Goal: Task Accomplishment & Management: Manage account settings

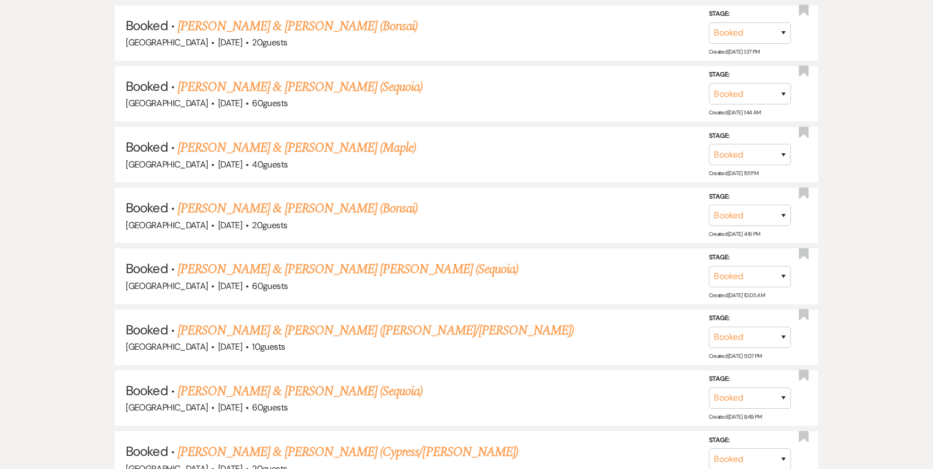
scroll to position [3470, 0]
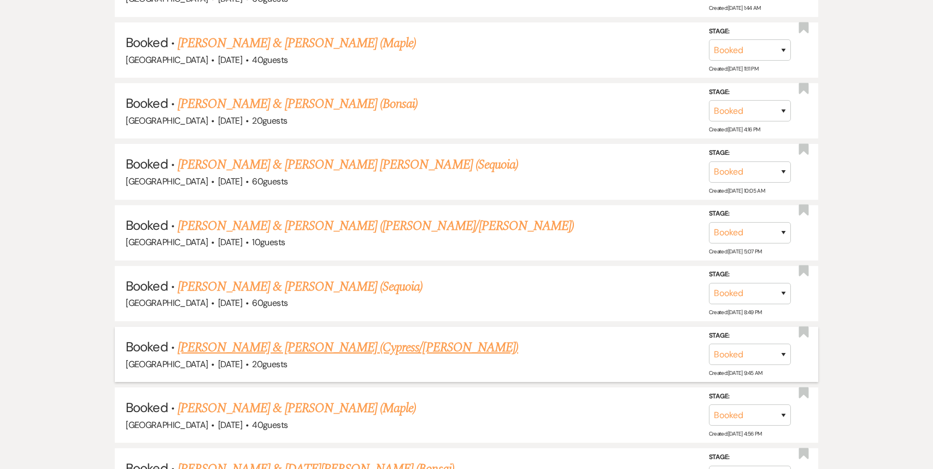
click at [390, 337] on link "[PERSON_NAME] & [PERSON_NAME] (Cypress/[PERSON_NAME])" at bounding box center [348, 347] width 341 height 20
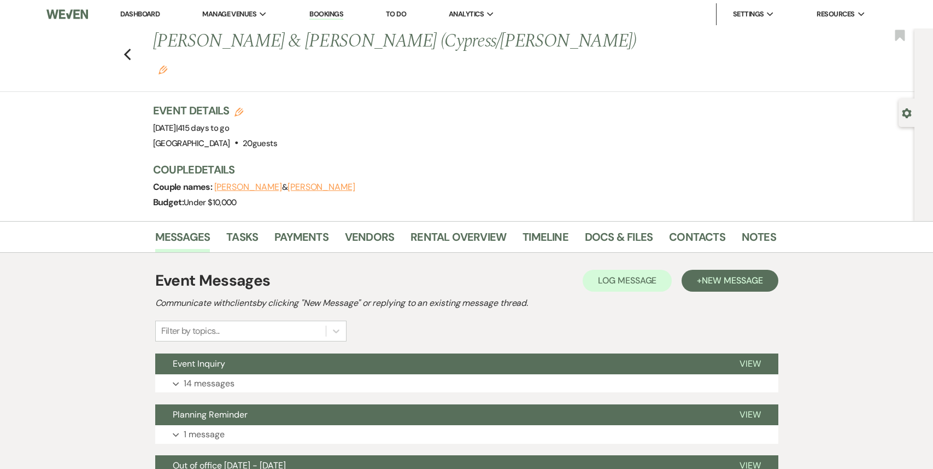
click at [167, 66] on icon "Edit" at bounding box center [163, 70] width 9 height 9
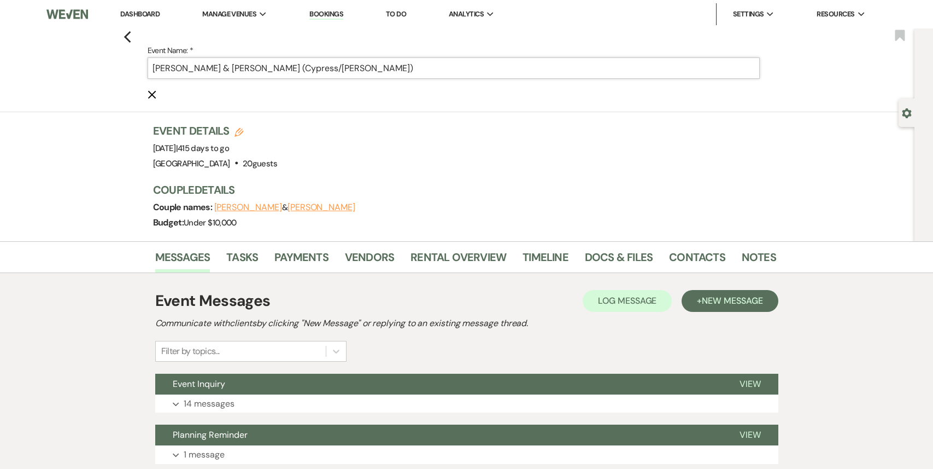
drag, startPoint x: 319, startPoint y: 70, endPoint x: 349, endPoint y: 65, distance: 30.6
click at [350, 65] on input "[PERSON_NAME] & [PERSON_NAME] (Cypress/[PERSON_NAME])" at bounding box center [454, 67] width 612 height 21
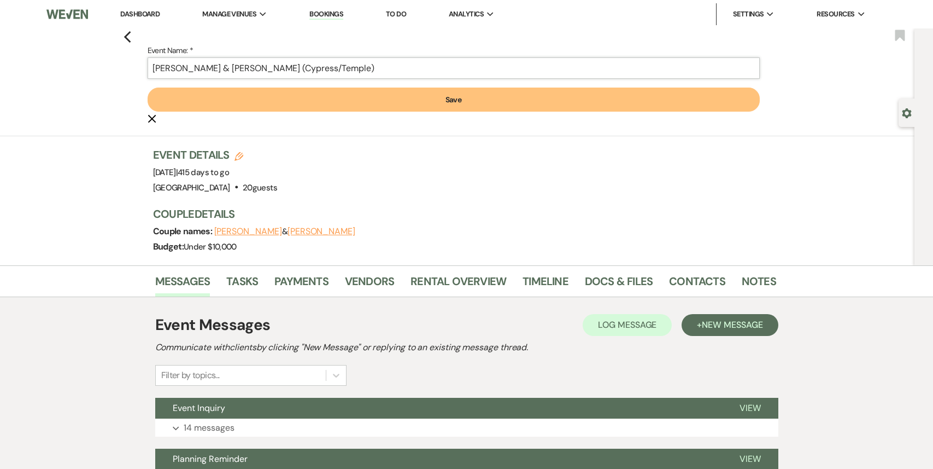
type input "[PERSON_NAME] & [PERSON_NAME] (Cypress/Temple)"
click at [429, 98] on button "Save" at bounding box center [454, 99] width 612 height 24
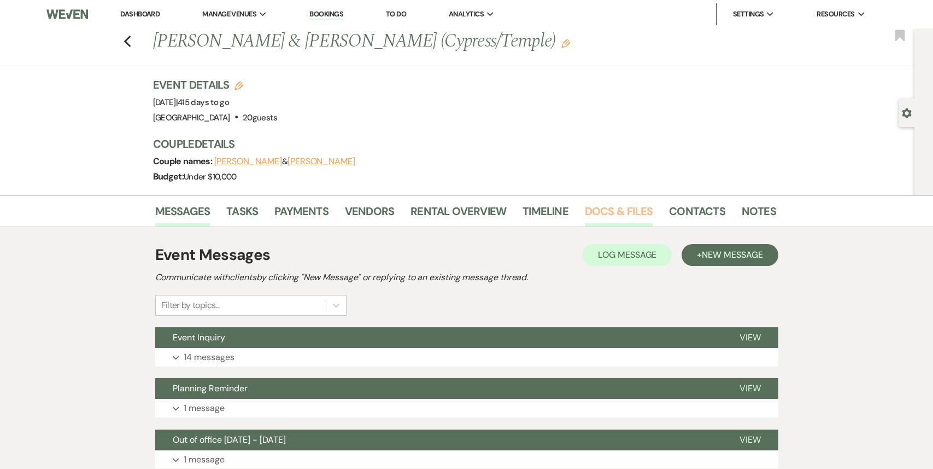
click at [612, 215] on link "Docs & Files" at bounding box center [619, 214] width 68 height 24
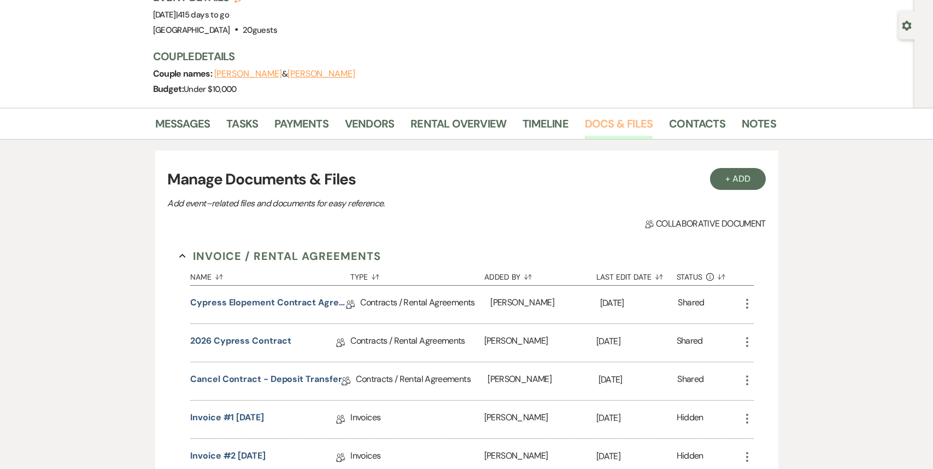
scroll to position [100, 0]
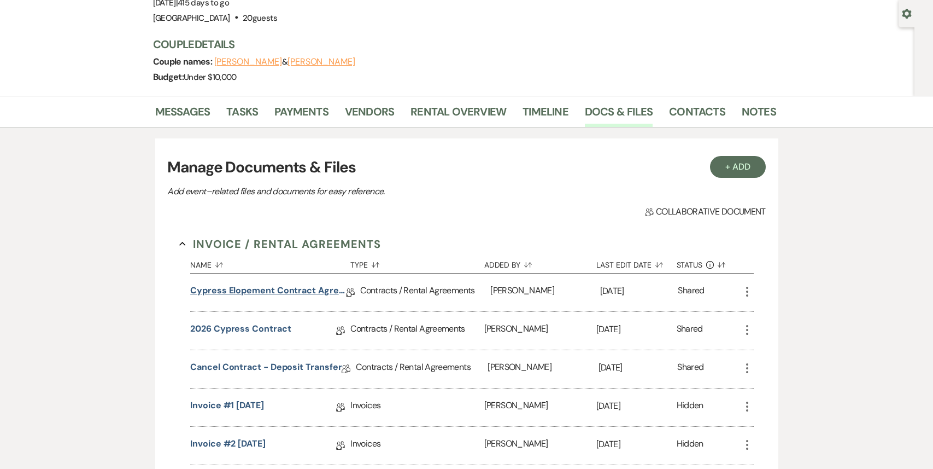
click at [301, 294] on link "Cypress Elopement Contract Agreement" at bounding box center [268, 292] width 156 height 17
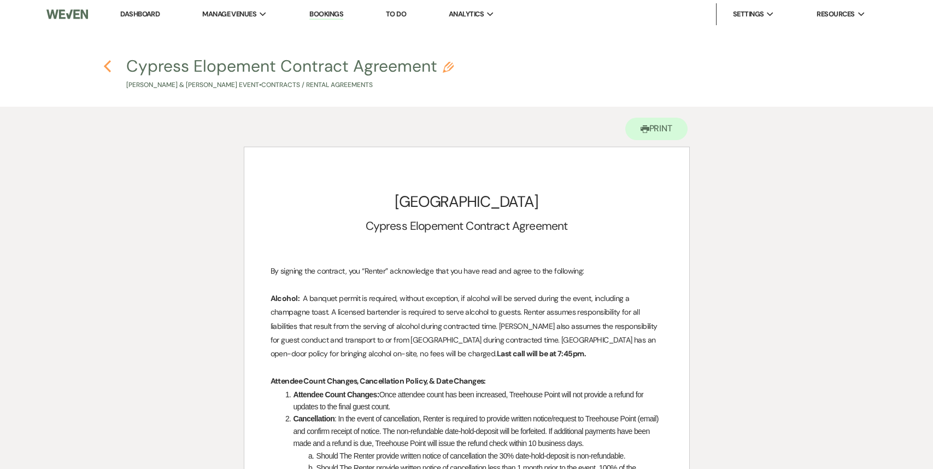
click at [106, 65] on use "button" at bounding box center [107, 66] width 7 height 12
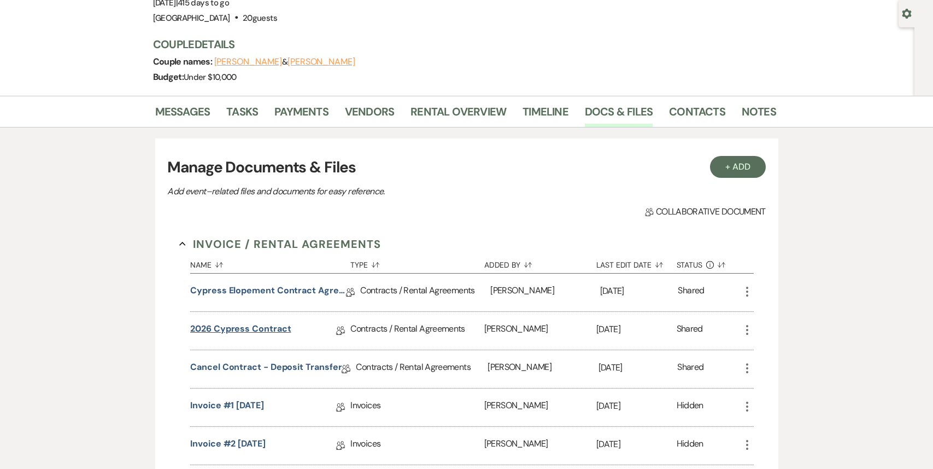
click at [271, 332] on link "2026 Cypress Contract" at bounding box center [240, 330] width 101 height 17
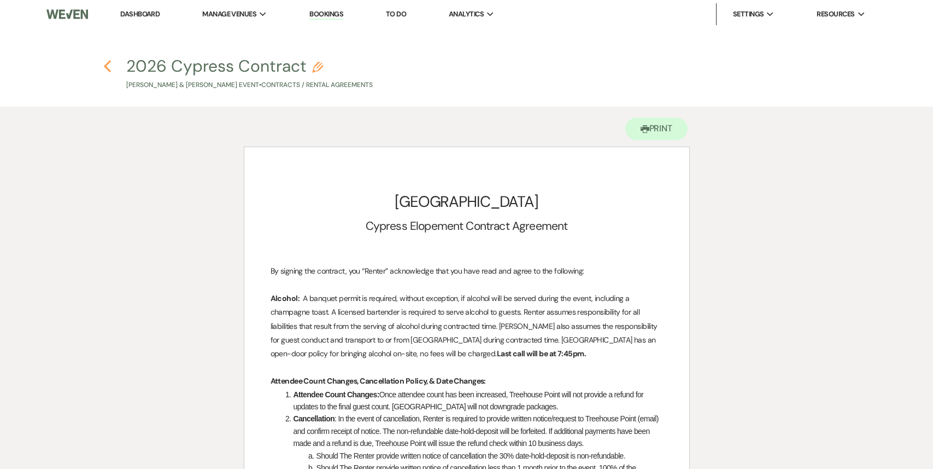
click at [108, 63] on use "button" at bounding box center [107, 66] width 7 height 12
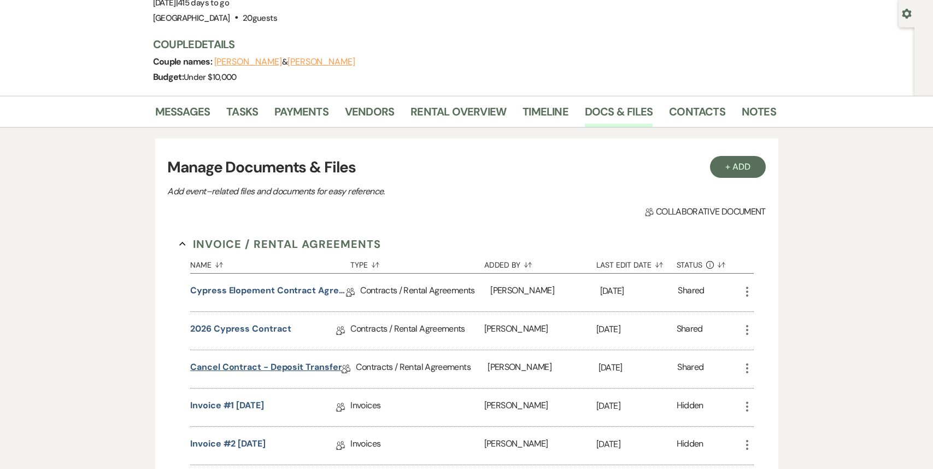
click at [250, 369] on link "Cancel Contract - Deposit Transfer" at bounding box center [265, 368] width 151 height 17
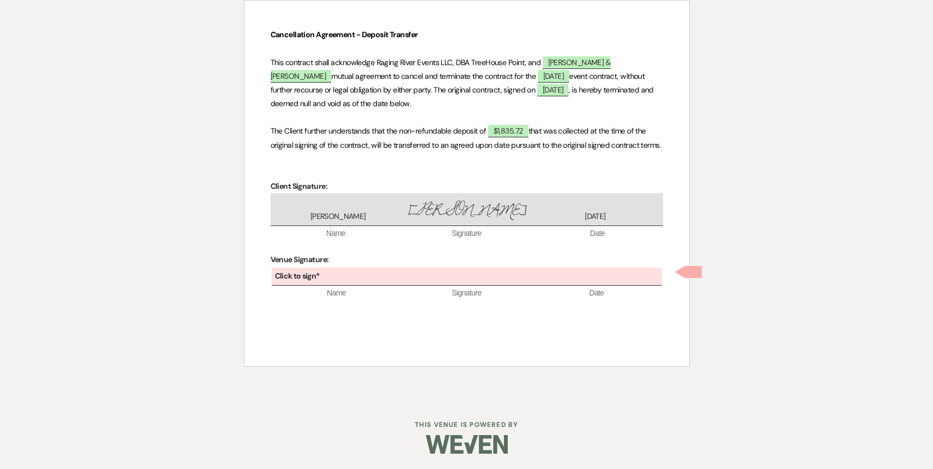
scroll to position [148, 0]
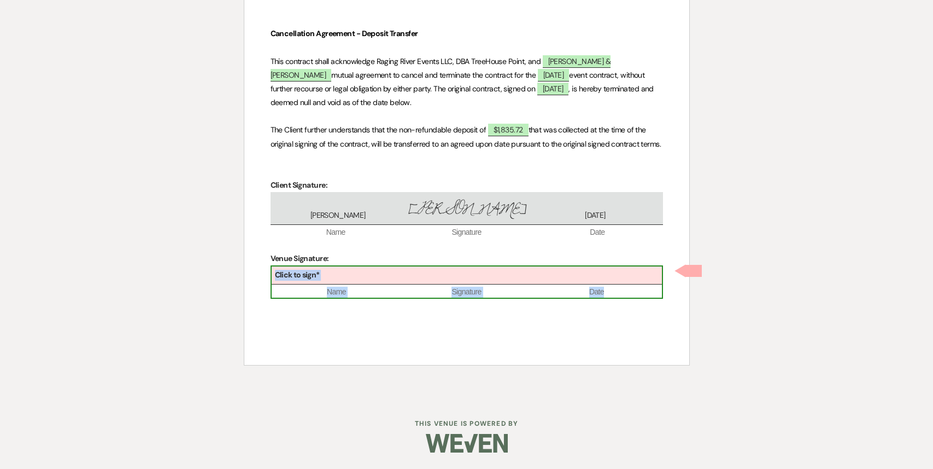
click at [408, 275] on div "Click to sign*" at bounding box center [467, 275] width 390 height 18
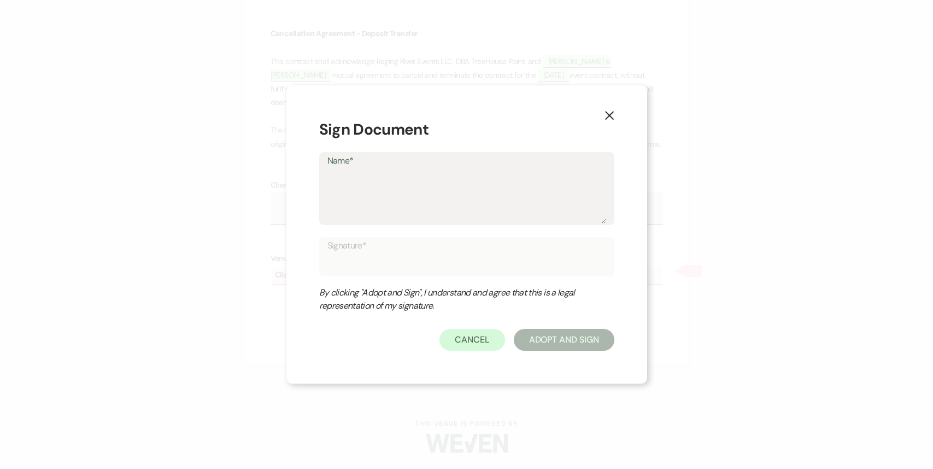
type textarea "P"
type input "P"
type textarea "Pa"
type input "Pa"
type textarea "Pat"
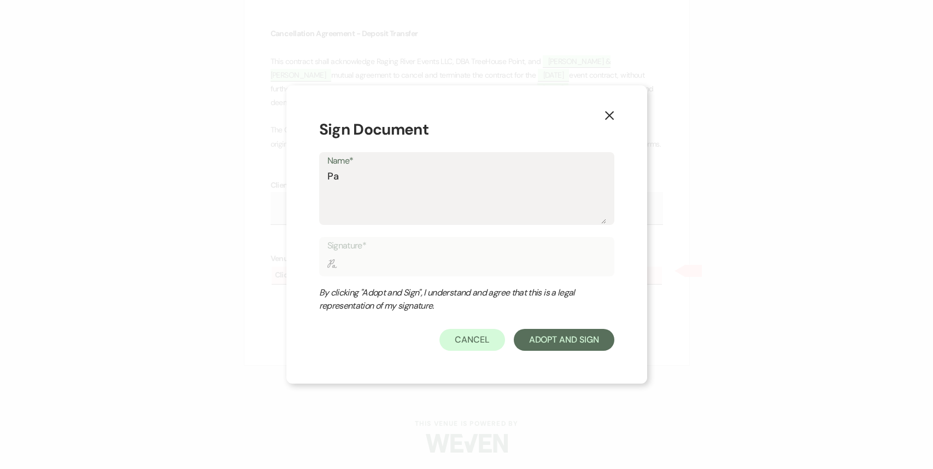
type input "Pat"
type textarea "Patr"
type input "Patr"
type textarea "Patri"
type input "Patri"
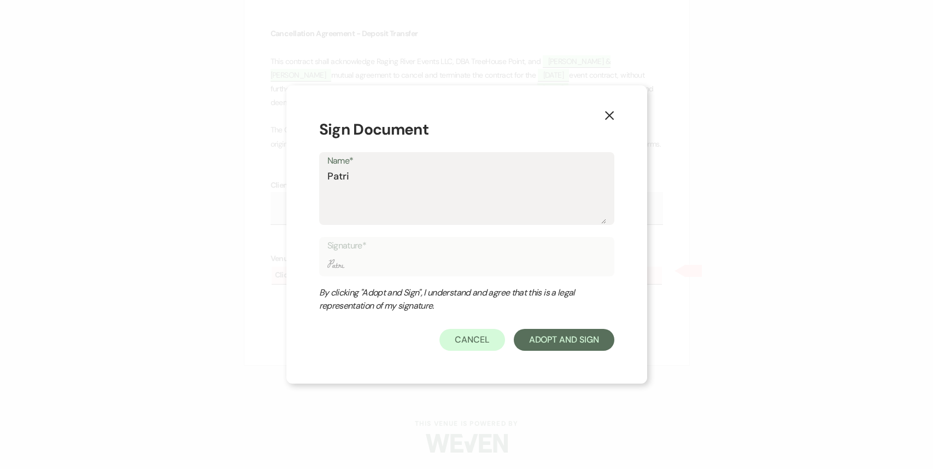
type textarea "Patric"
type input "Patric"
type textarea "[PERSON_NAME]"
type input "[PERSON_NAME]"
type textarea "[PERSON_NAME]"
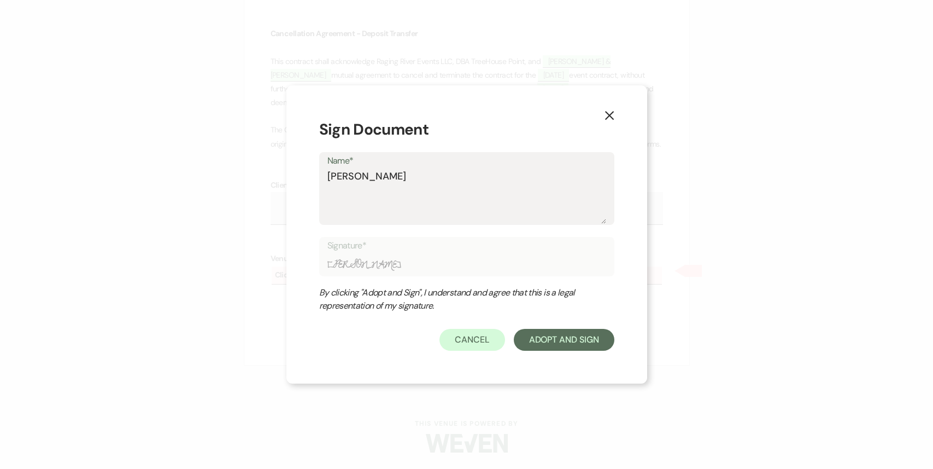
type input "[PERSON_NAME]"
type textarea "[PERSON_NAME]"
type input "[PERSON_NAME]"
type textarea "[PERSON_NAME]"
type input "[PERSON_NAME]"
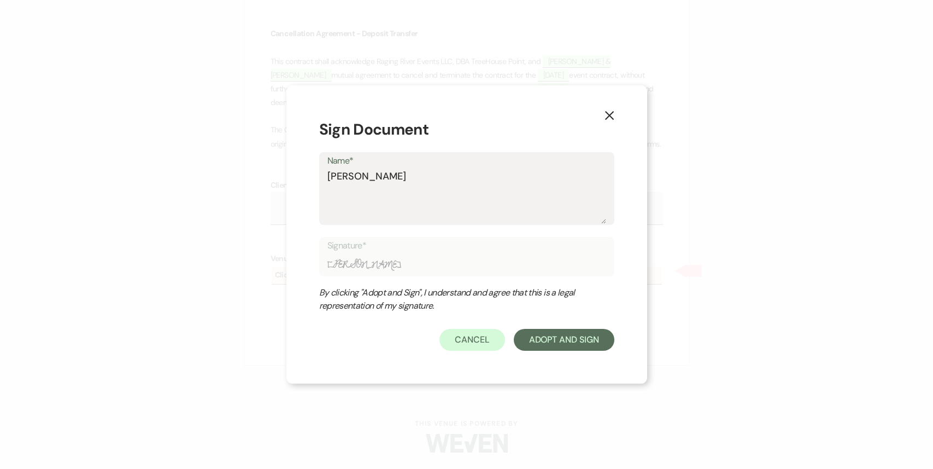
type textarea "[PERSON_NAME]"
type input "[PERSON_NAME]"
type textarea "[PERSON_NAME]"
type input "[PERSON_NAME]"
type textarea "[PERSON_NAME]"
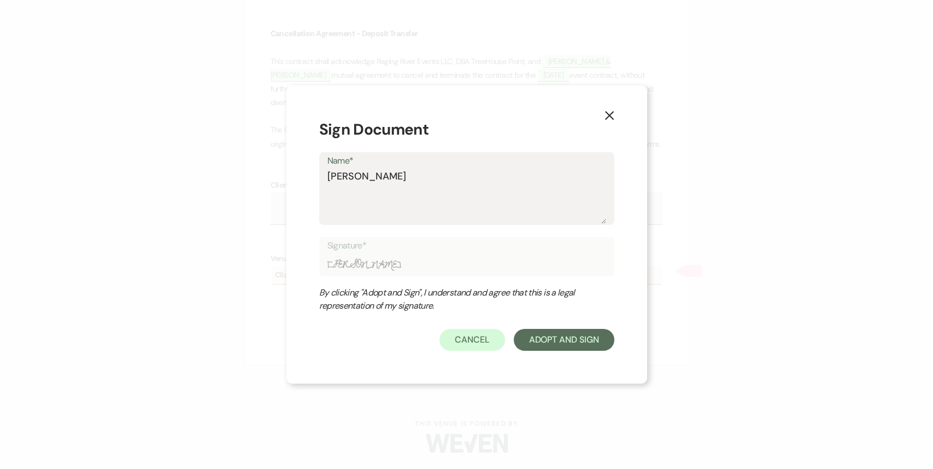
type input "[PERSON_NAME]"
type textarea "[PERSON_NAME]"
click at [595, 342] on button "Adopt And Sign" at bounding box center [564, 340] width 101 height 22
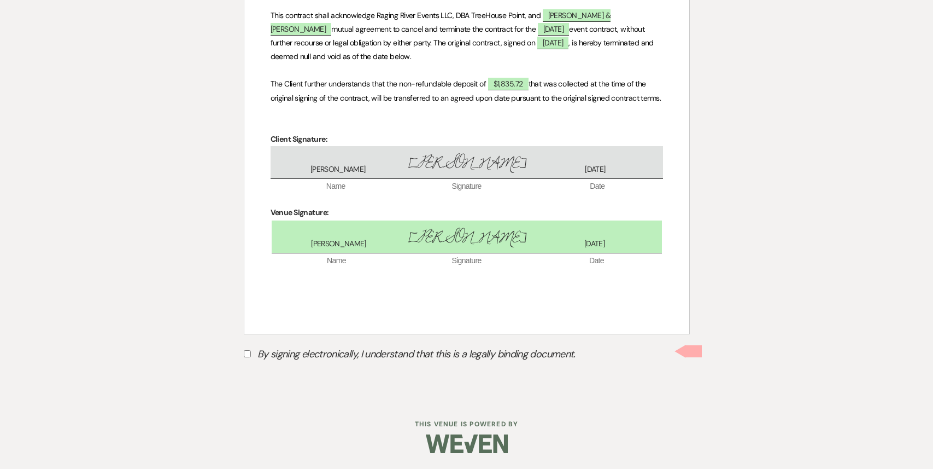
scroll to position [194, 0]
click at [246, 353] on input "By signing electronically, I understand that this is a legally binding document." at bounding box center [247, 352] width 7 height 7
checkbox input "true"
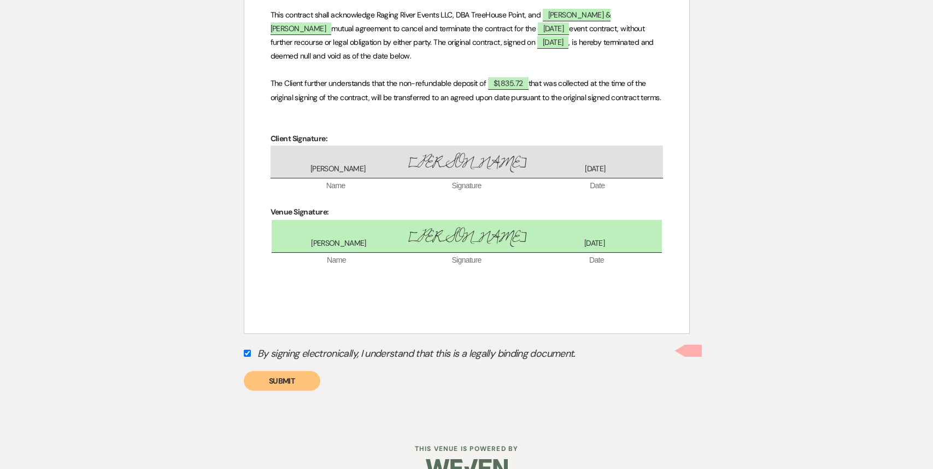
click at [275, 385] on button "Submit" at bounding box center [282, 381] width 77 height 20
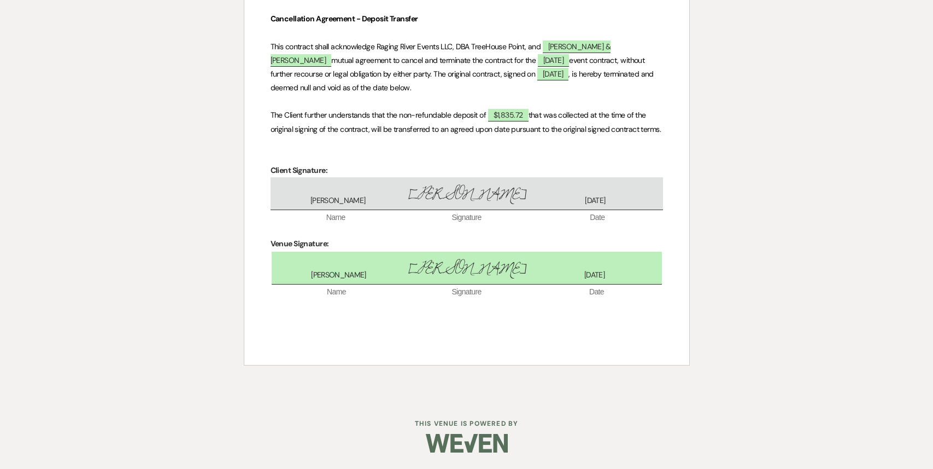
scroll to position [0, 0]
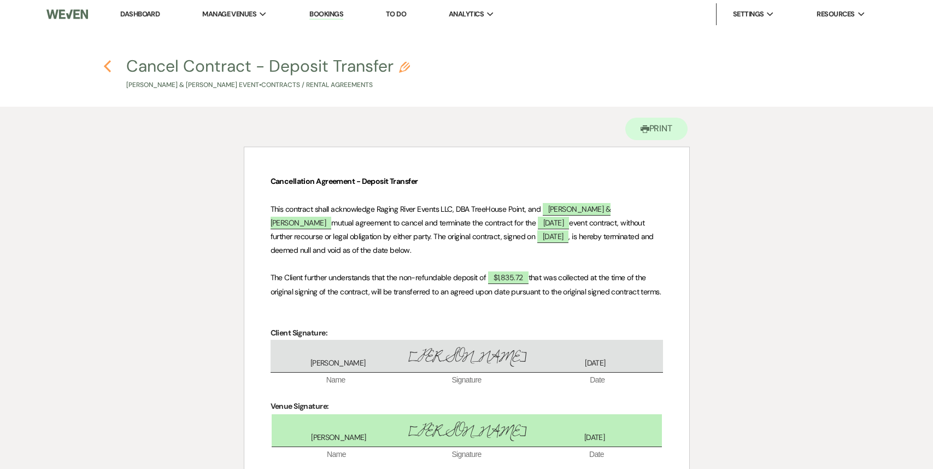
click at [110, 60] on icon "Previous" at bounding box center [107, 66] width 8 height 13
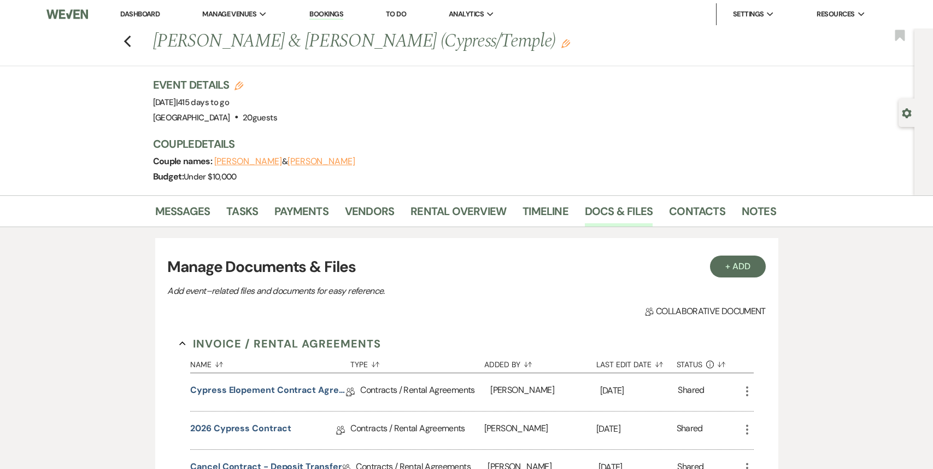
click at [143, 13] on link "Dashboard" at bounding box center [139, 13] width 39 height 9
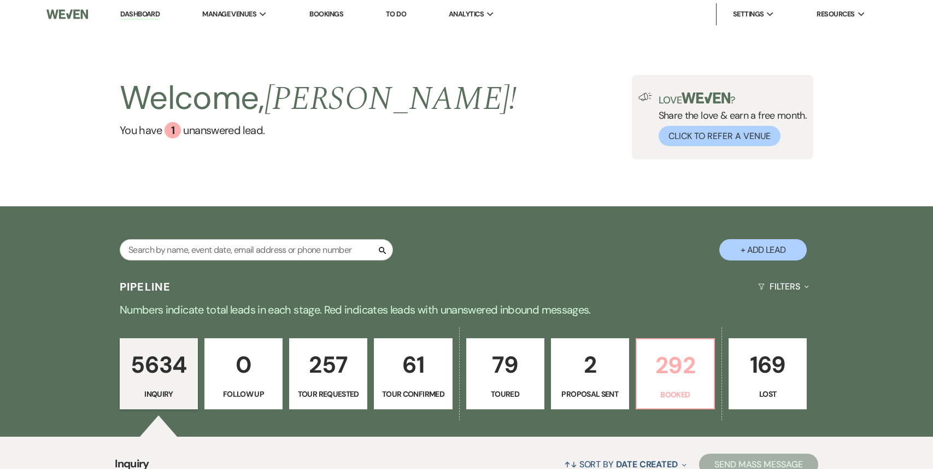
click at [701, 358] on p "292" at bounding box center [676, 365] width 64 height 37
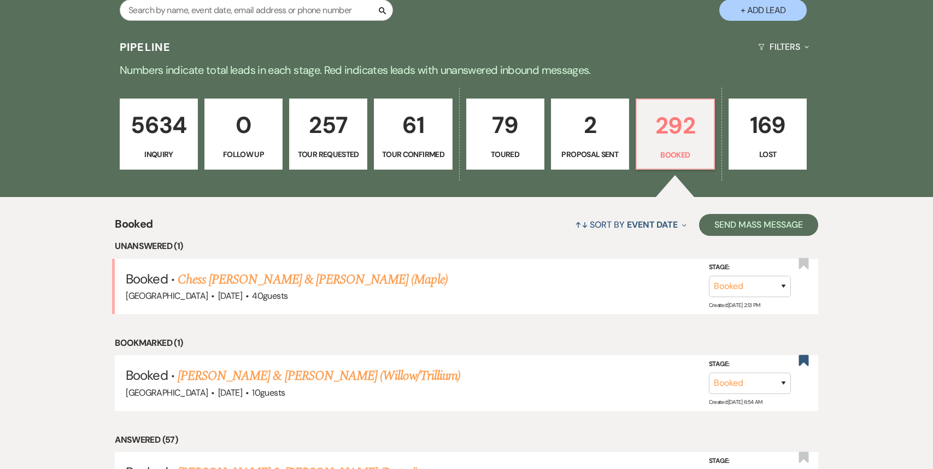
scroll to position [253, 0]
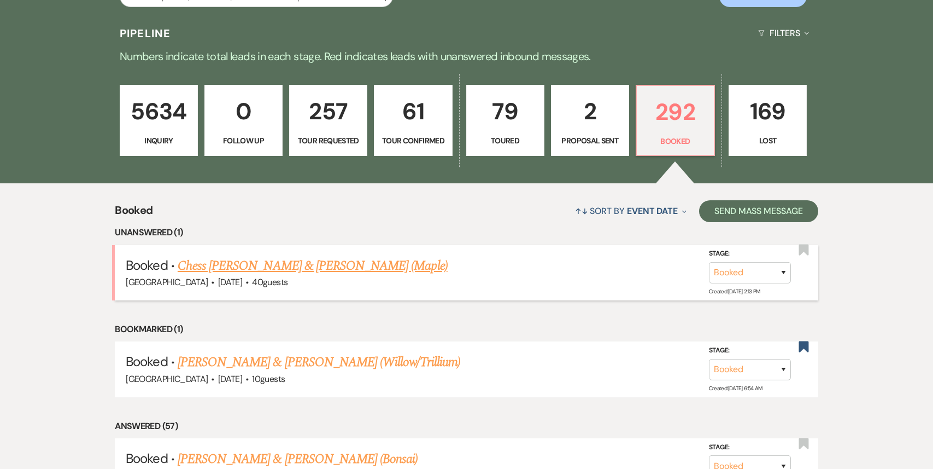
click at [389, 267] on link "Chess [PERSON_NAME] & [PERSON_NAME] (Maple)" at bounding box center [313, 266] width 270 height 20
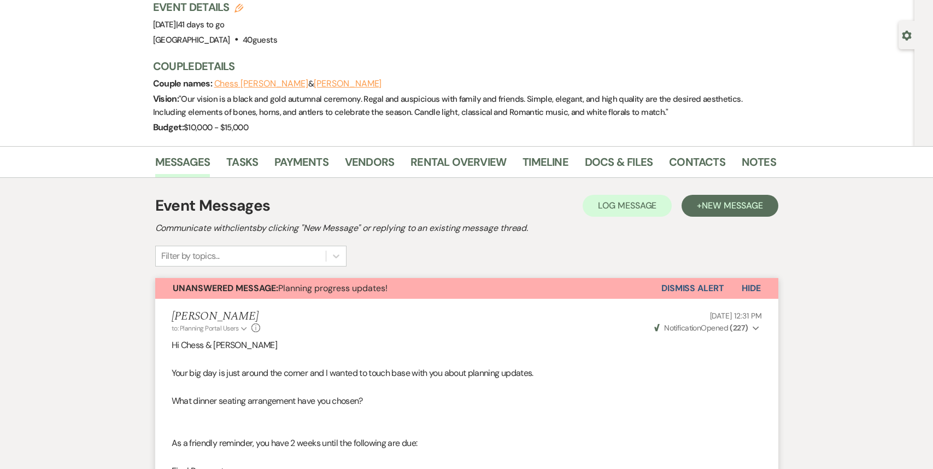
scroll to position [75, 0]
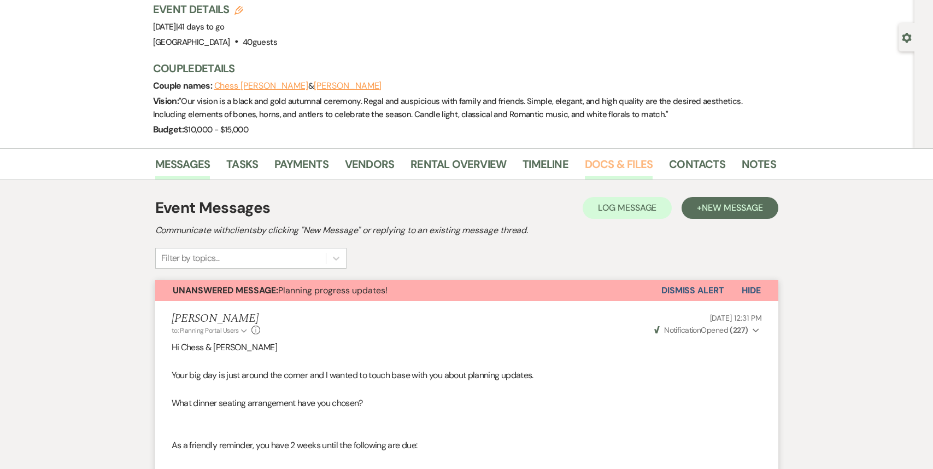
click at [610, 167] on link "Docs & Files" at bounding box center [619, 167] width 68 height 24
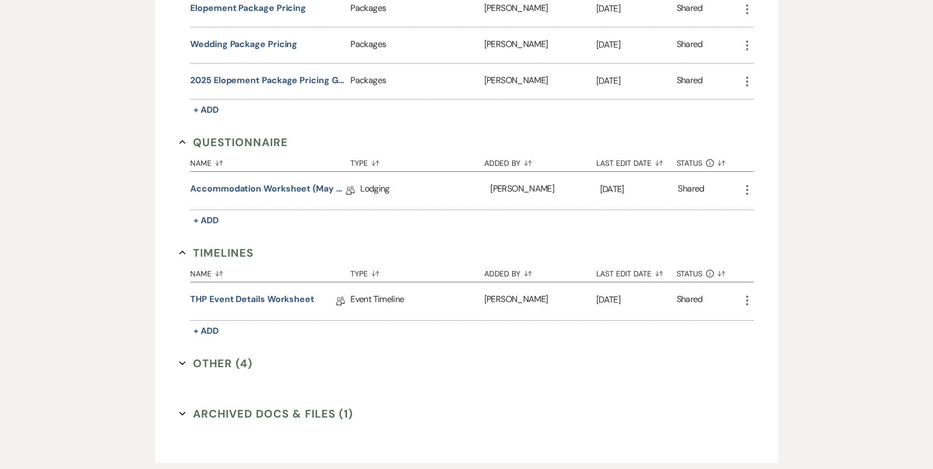
scroll to position [989, 0]
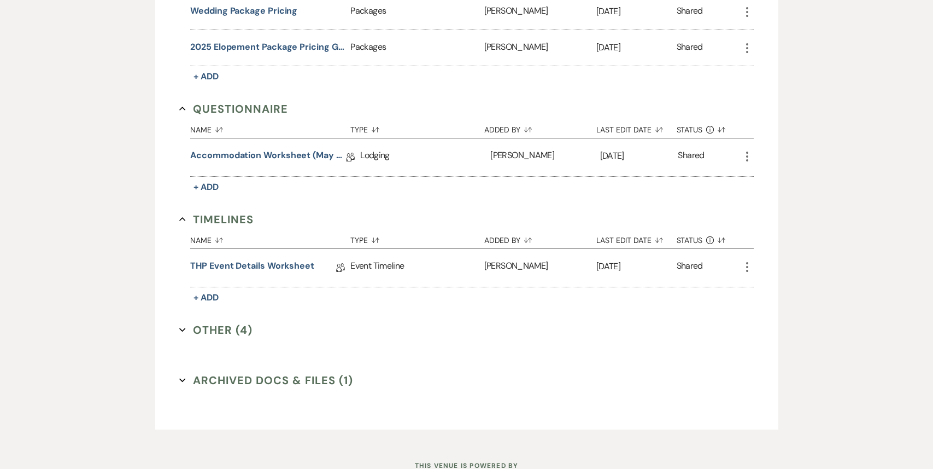
click at [211, 324] on button "Other (4) Expand" at bounding box center [215, 330] width 73 height 16
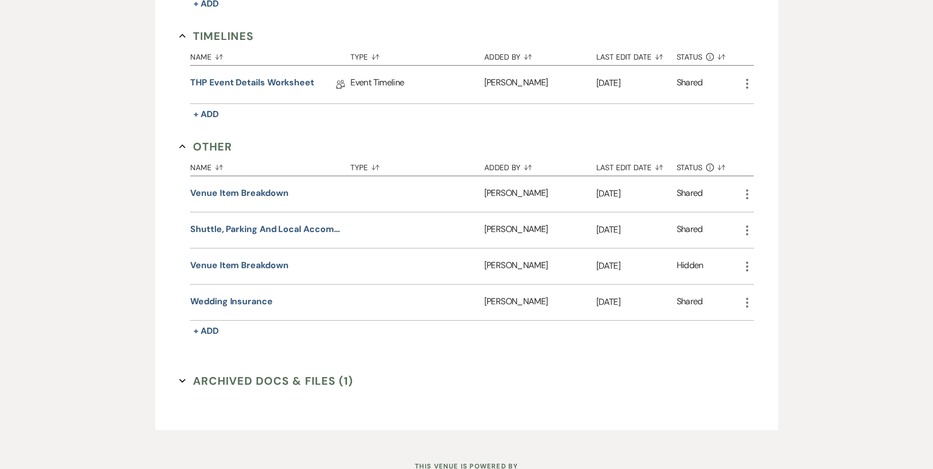
scroll to position [1174, 0]
click at [282, 375] on button "Archived Docs & Files (1) Expand" at bounding box center [266, 379] width 174 height 16
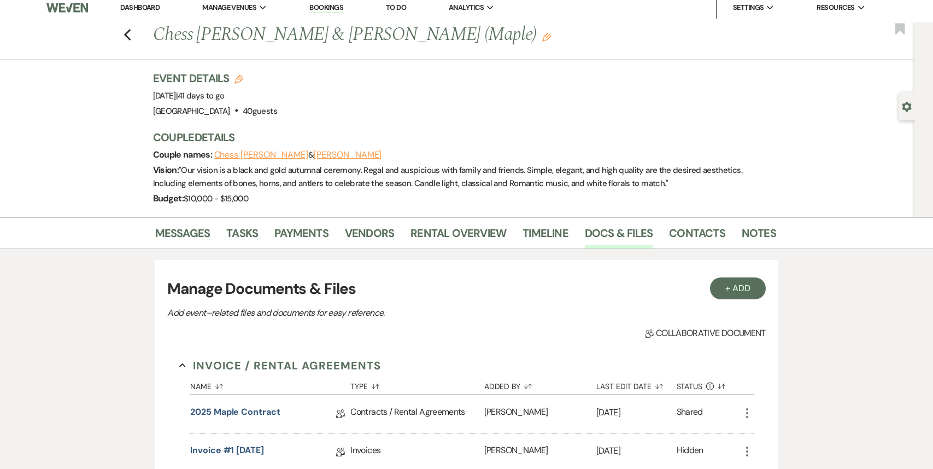
scroll to position [0, 0]
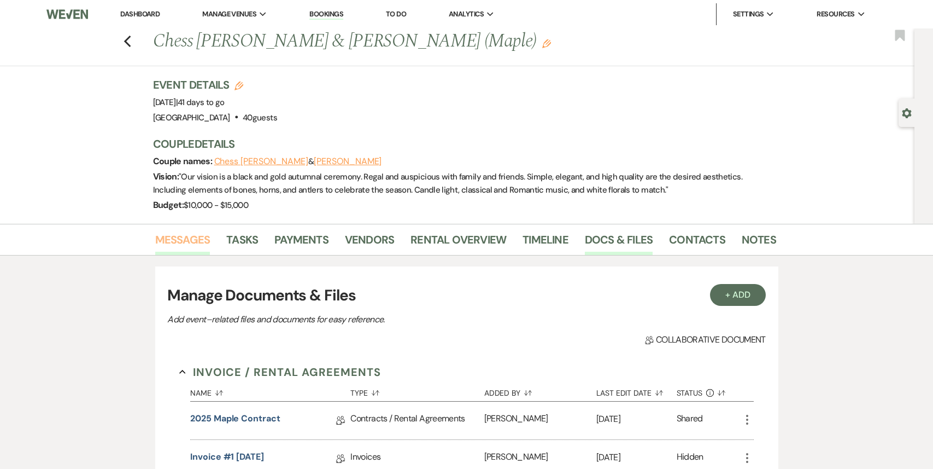
click at [187, 235] on link "Messages" at bounding box center [182, 243] width 55 height 24
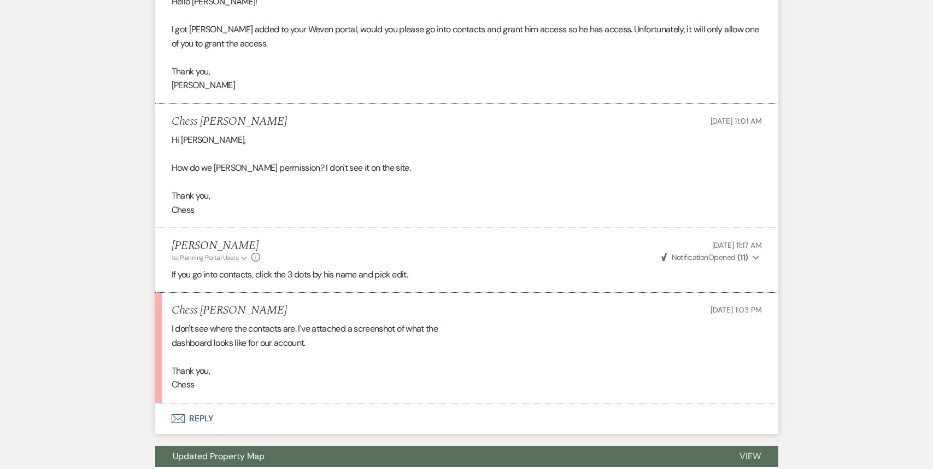
scroll to position [1134, 0]
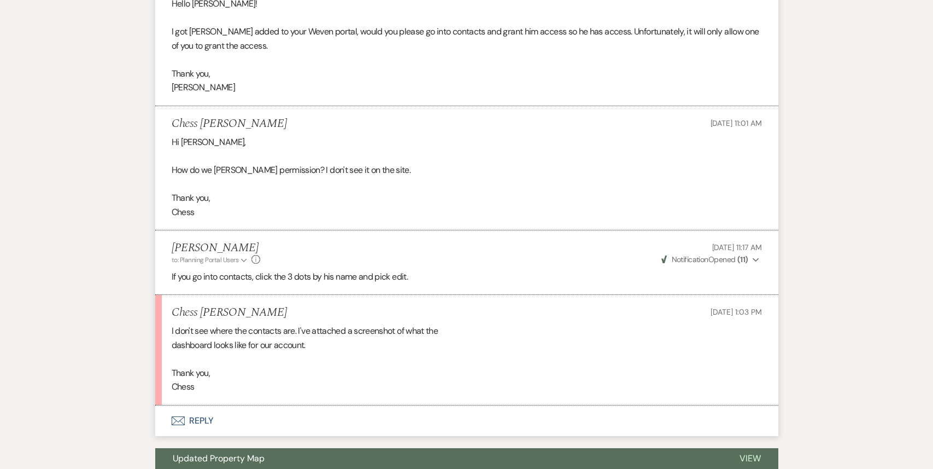
click at [359, 345] on div "I don't see where the contacts are. I've attached a screenshot of what the dash…" at bounding box center [467, 359] width 591 height 70
click at [346, 387] on div "I don't see where the contacts are. I've attached a screenshot of what the dash…" at bounding box center [467, 359] width 591 height 70
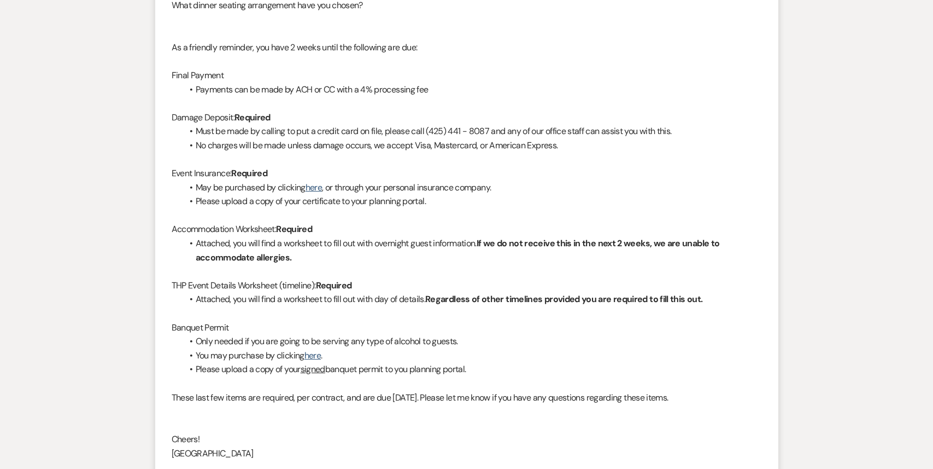
scroll to position [0, 0]
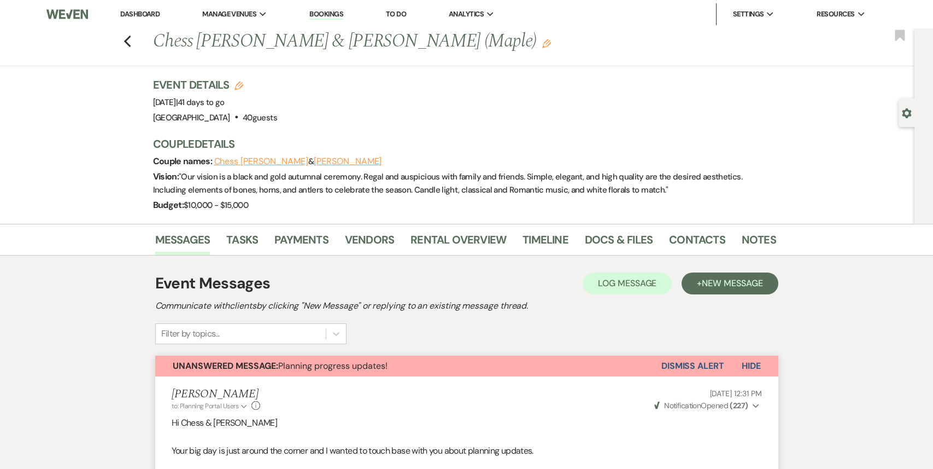
click at [142, 8] on li "Dashboard" at bounding box center [140, 14] width 50 height 22
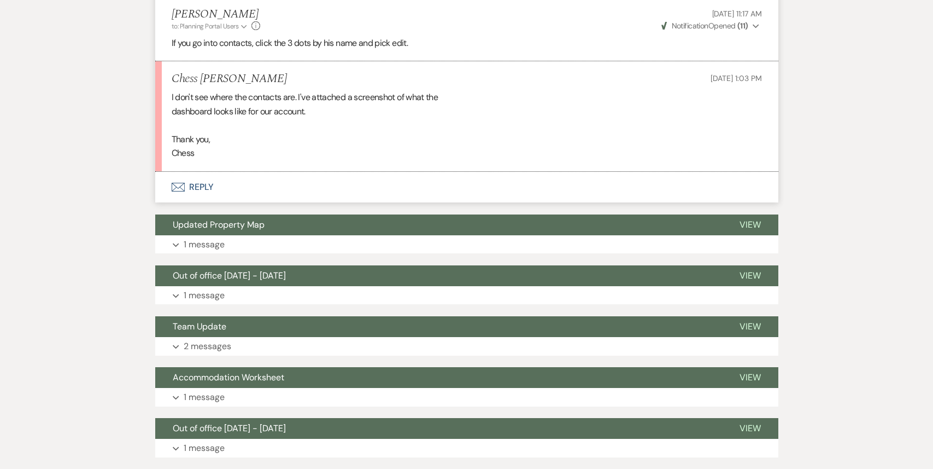
click at [306, 192] on button "Envelope Reply" at bounding box center [466, 187] width 623 height 31
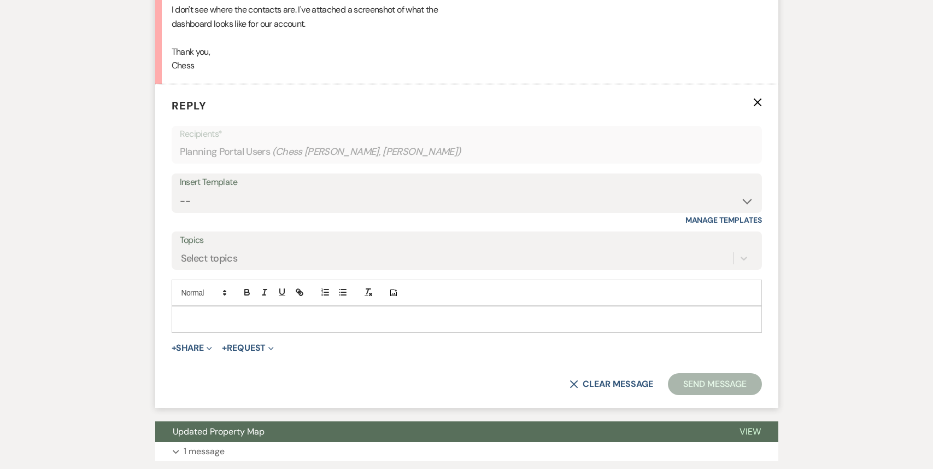
scroll to position [1467, 0]
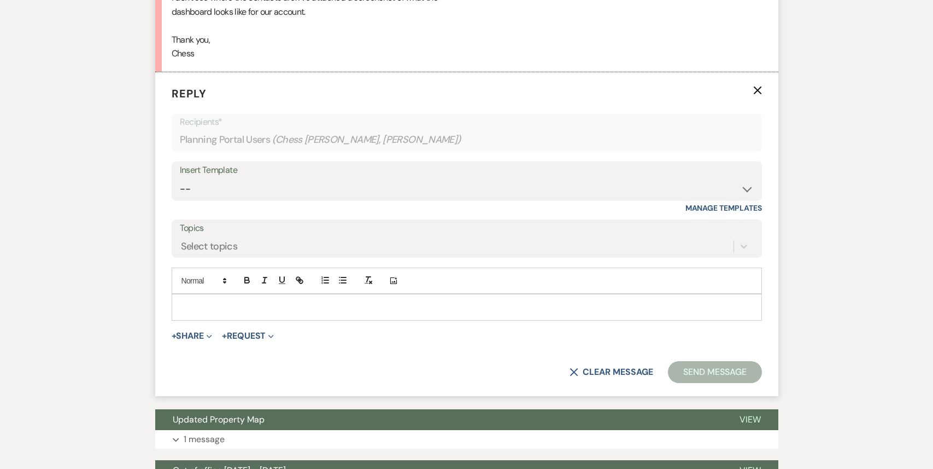
click at [246, 294] on div at bounding box center [467, 307] width 591 height 26
click at [241, 311] on p at bounding box center [466, 307] width 573 height 12
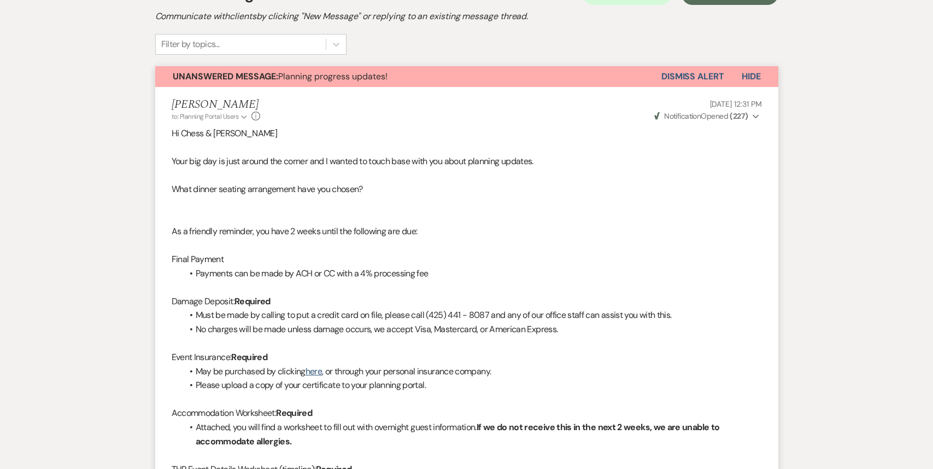
scroll to position [0, 0]
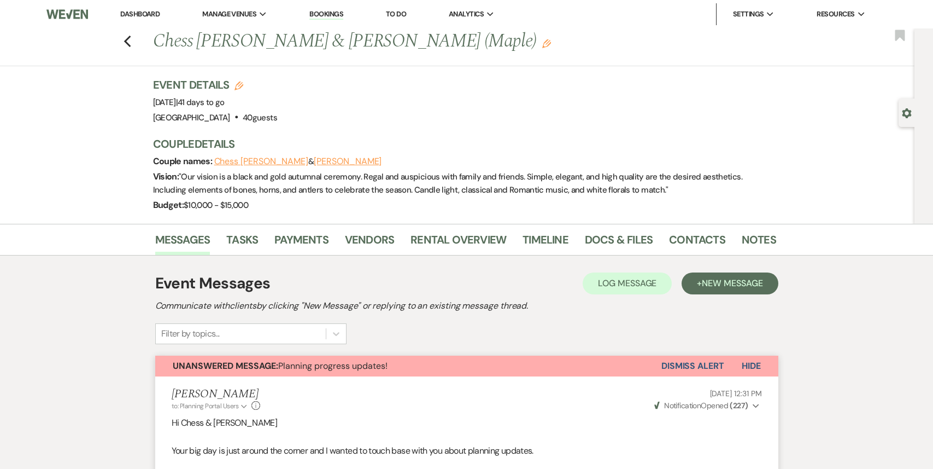
click at [904, 112] on use "button" at bounding box center [907, 113] width 9 height 10
select select "1"
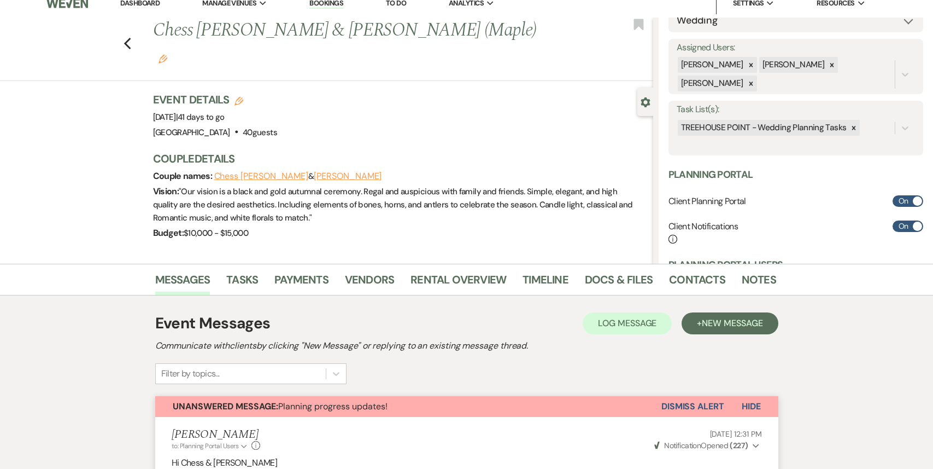
scroll to position [151, 0]
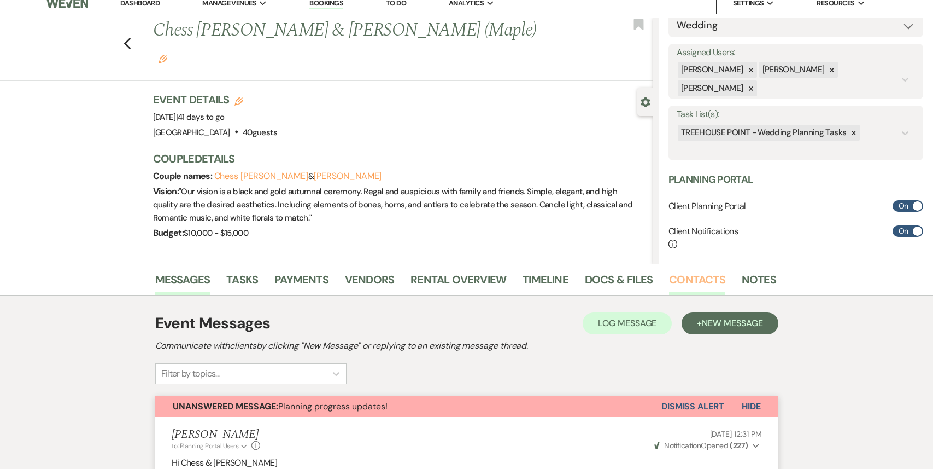
click at [686, 272] on link "Contacts" at bounding box center [697, 283] width 56 height 24
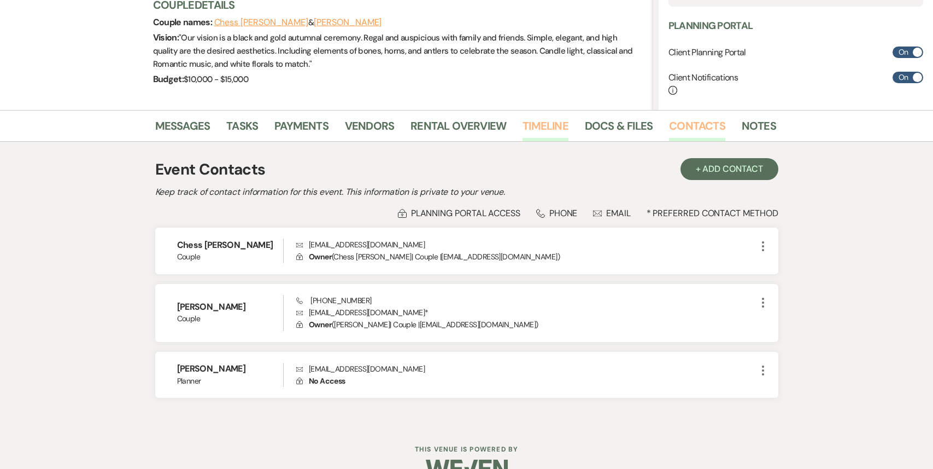
scroll to position [190, 0]
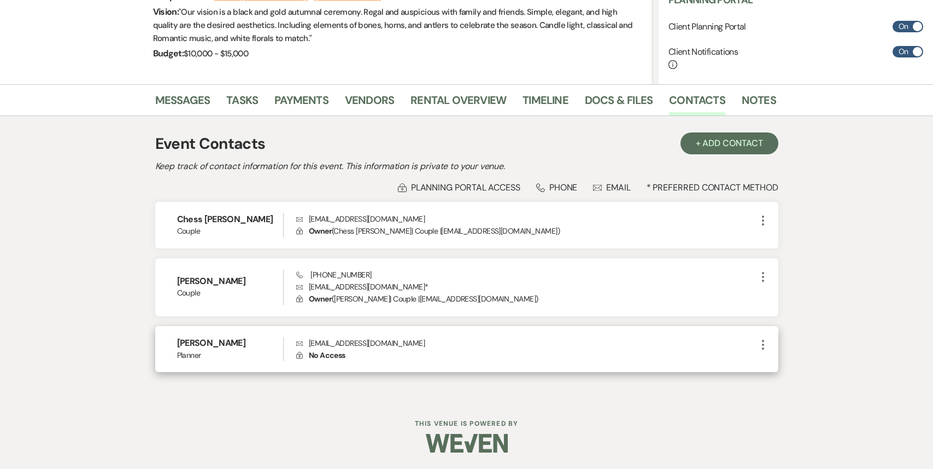
click at [328, 352] on span "No Access" at bounding box center [327, 355] width 37 height 10
click at [761, 344] on icon "More" at bounding box center [763, 344] width 13 height 13
click at [772, 363] on icon "Pencil" at bounding box center [774, 365] width 9 height 9
select select "2"
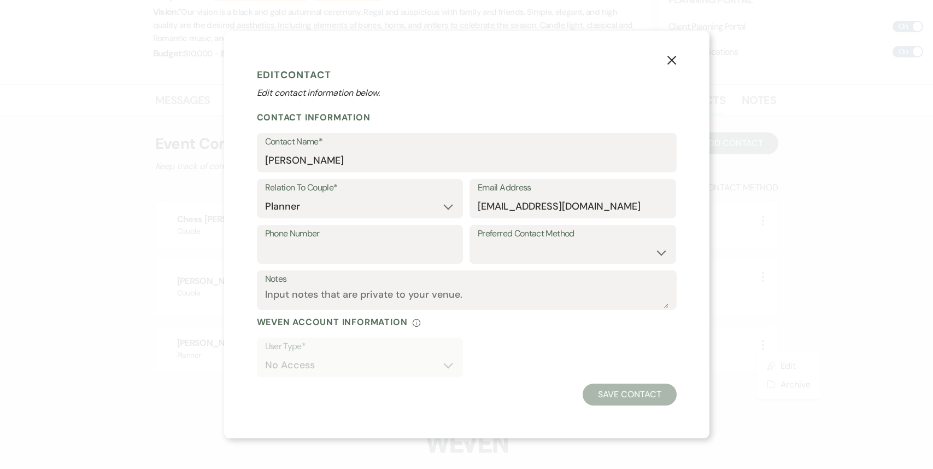
click at [669, 59] on icon "X" at bounding box center [672, 60] width 10 height 10
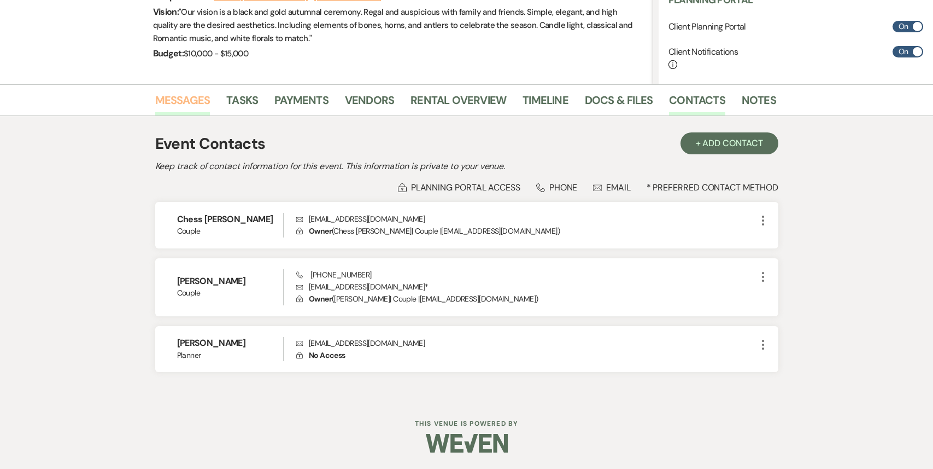
click at [193, 105] on link "Messages" at bounding box center [182, 103] width 55 height 24
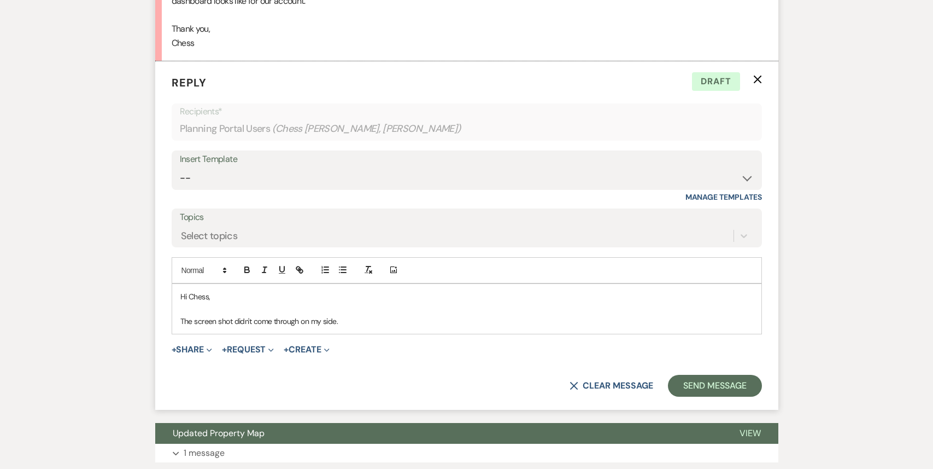
scroll to position [1538, 0]
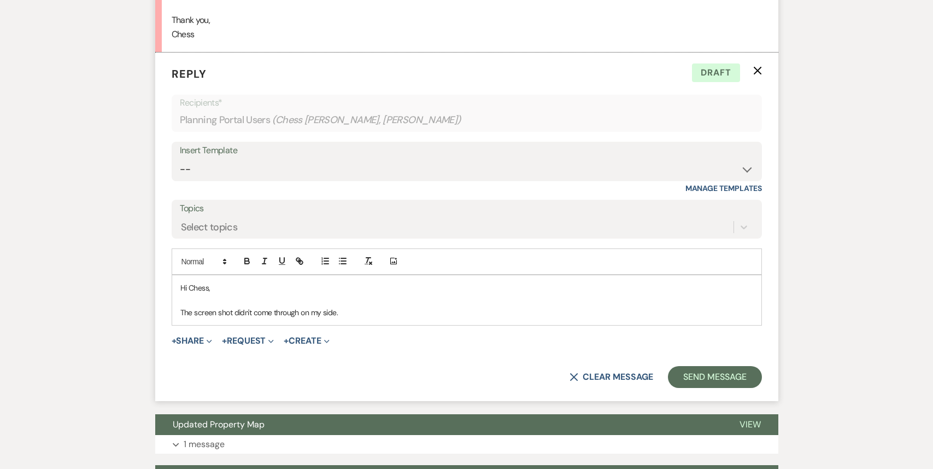
click at [375, 314] on p "The screen shot didn't come through on my side." at bounding box center [466, 312] width 573 height 12
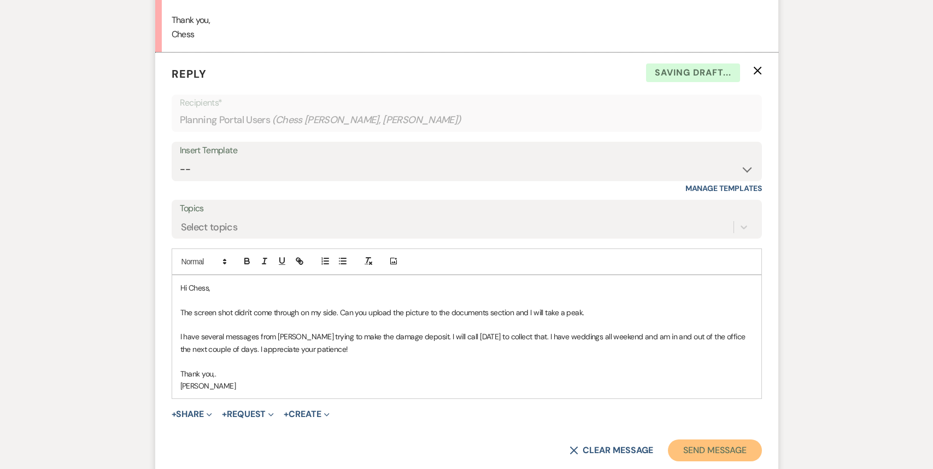
click at [743, 450] on button "Send Message" at bounding box center [715, 450] width 94 height 22
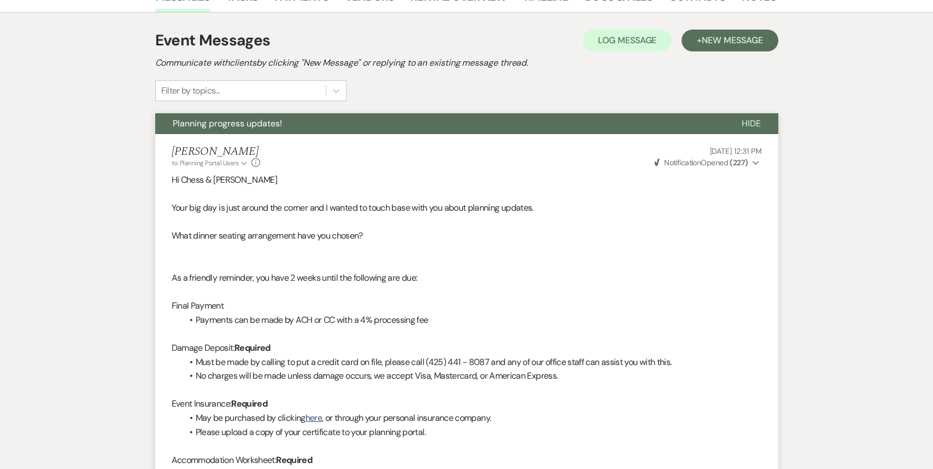
scroll to position [0, 0]
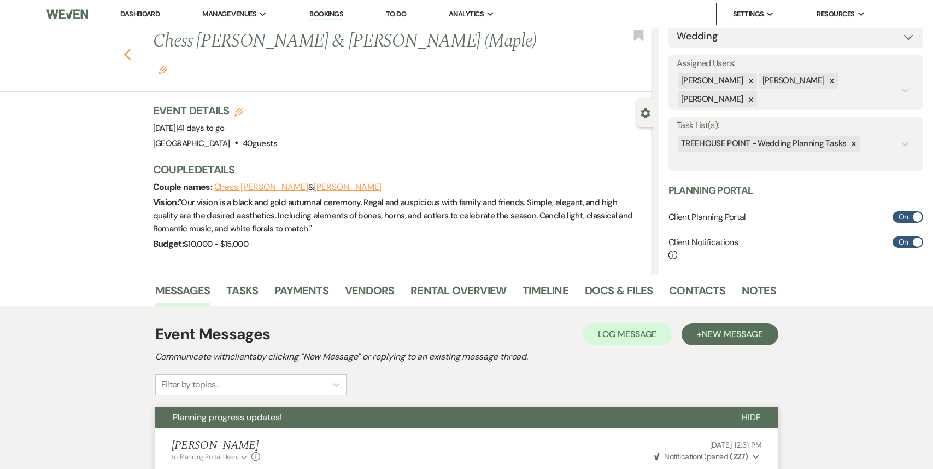
click at [127, 53] on use "button" at bounding box center [127, 55] width 7 height 12
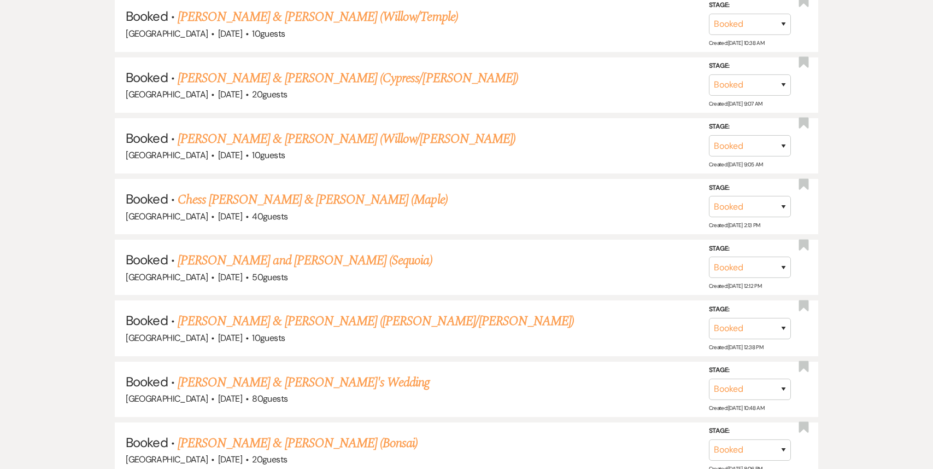
scroll to position [1413, 0]
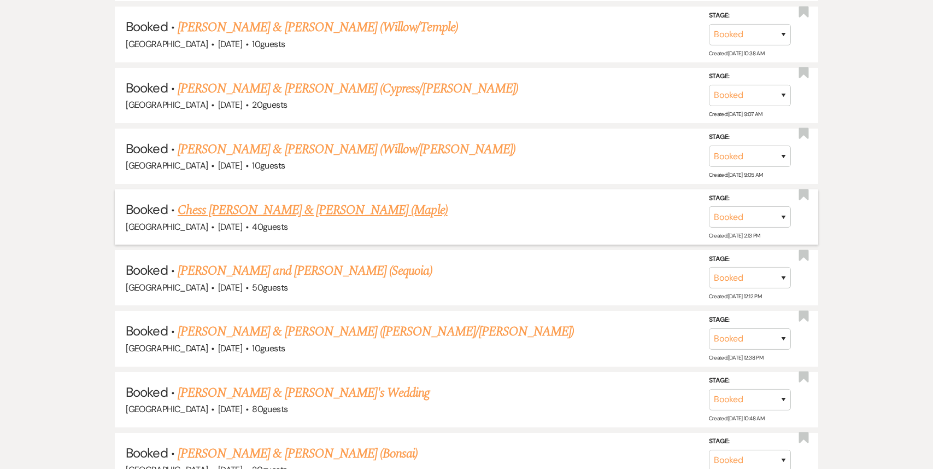
click at [384, 220] on div "[GEOGRAPHIC_DATA] · [DATE] · 40 guests" at bounding box center [466, 227] width 681 height 14
click at [384, 207] on link "Chess [PERSON_NAME] & [PERSON_NAME] (Maple)" at bounding box center [313, 210] width 270 height 20
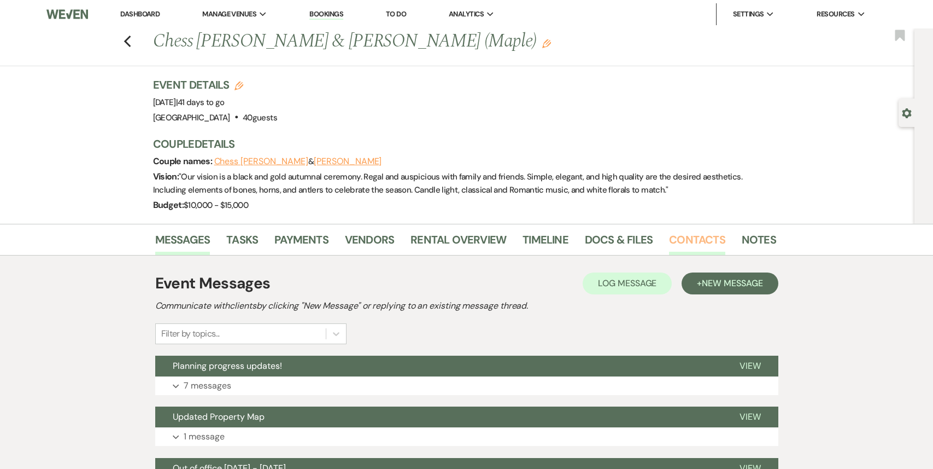
click at [702, 247] on link "Contacts" at bounding box center [697, 243] width 56 height 24
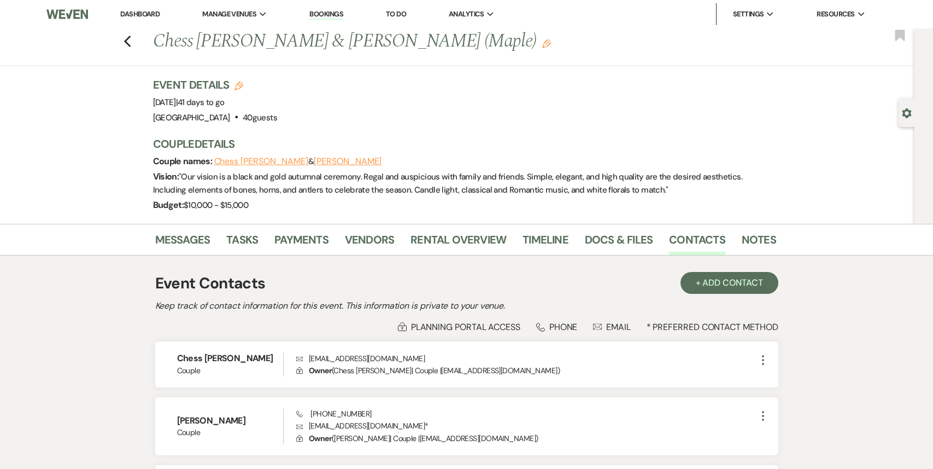
click at [134, 10] on link "Dashboard" at bounding box center [139, 13] width 39 height 9
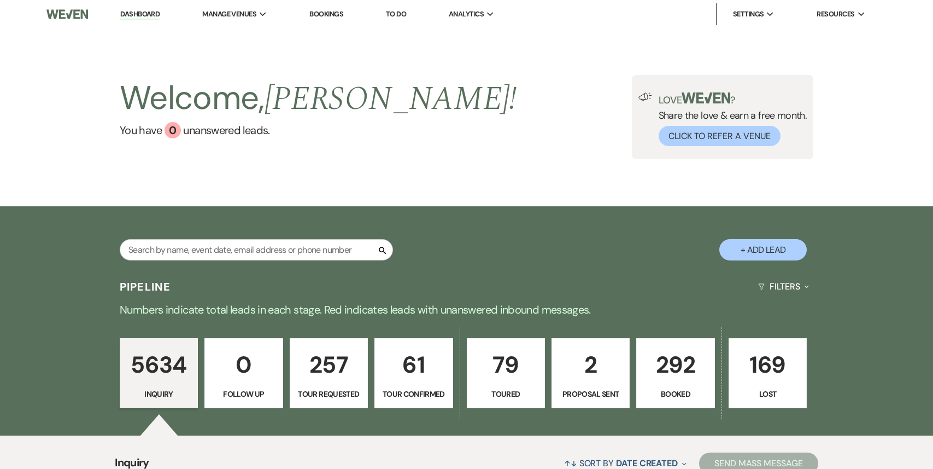
click at [668, 355] on p "292" at bounding box center [676, 364] width 64 height 37
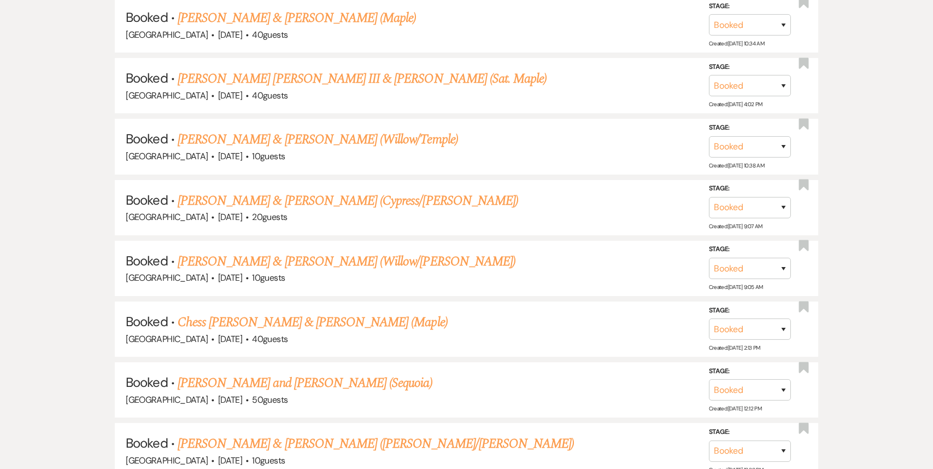
scroll to position [1306, 0]
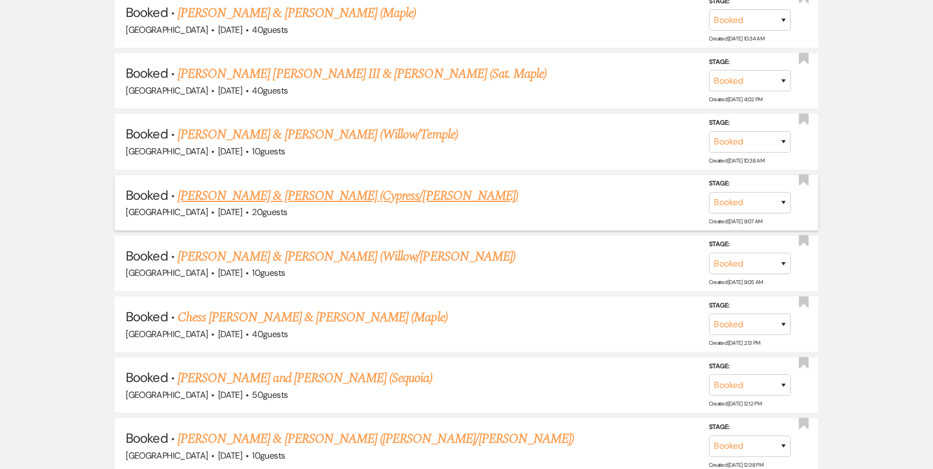
click at [359, 192] on link "[PERSON_NAME] & [PERSON_NAME] (Cypress/[PERSON_NAME])" at bounding box center [348, 196] width 341 height 20
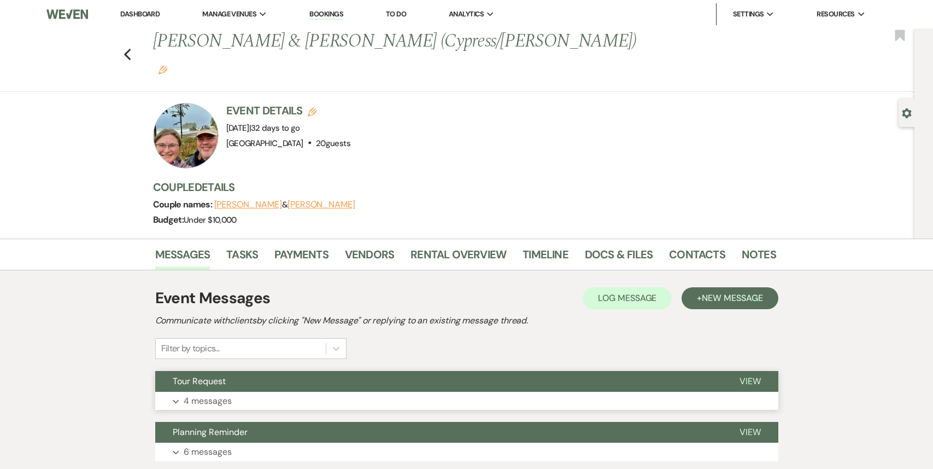
click at [383, 371] on button "Tour Request" at bounding box center [438, 381] width 567 height 21
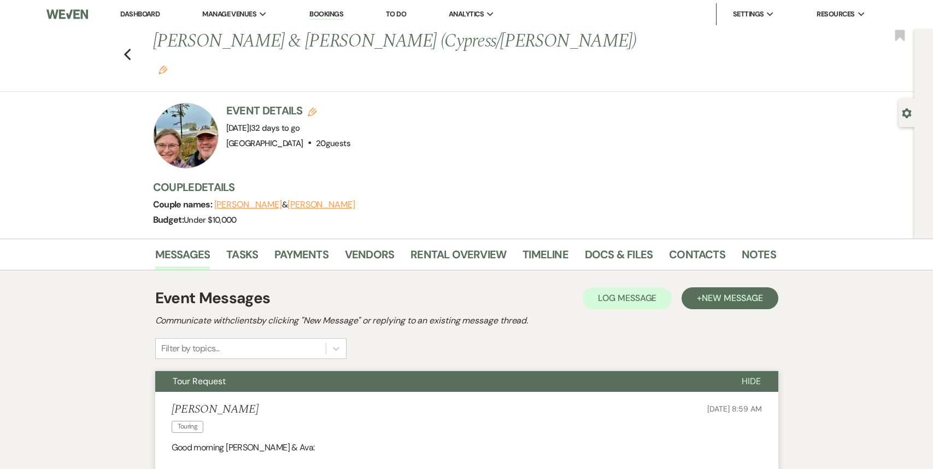
click at [143, 10] on link "Dashboard" at bounding box center [139, 13] width 39 height 9
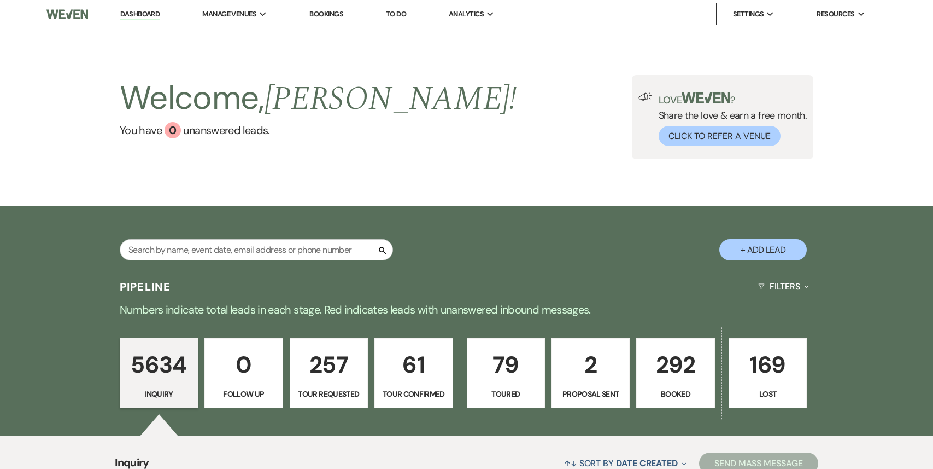
click at [687, 382] on p "292" at bounding box center [676, 364] width 64 height 37
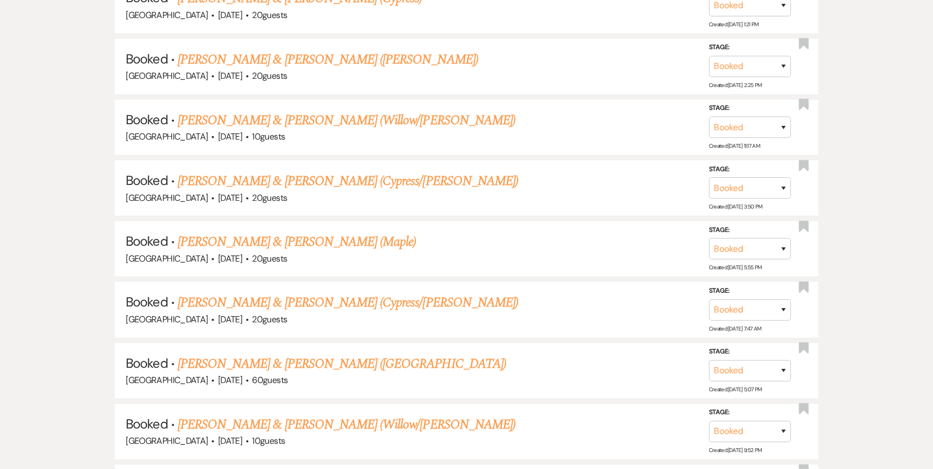
scroll to position [2417, 0]
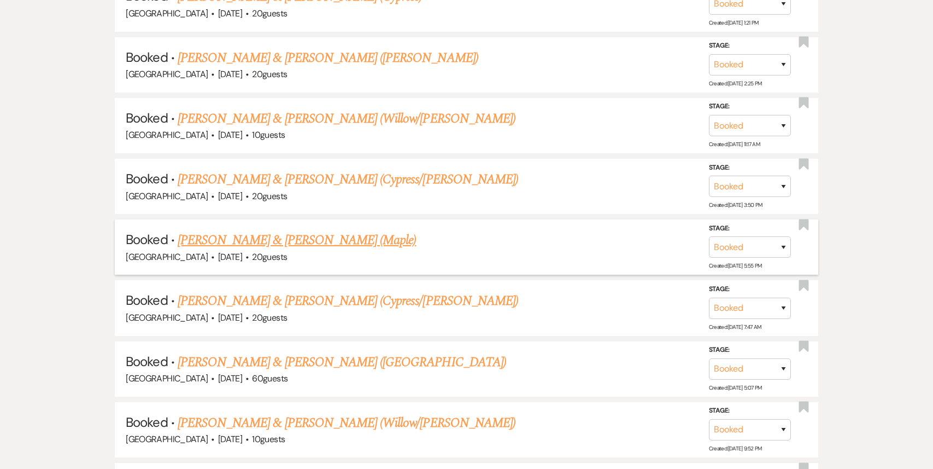
click at [321, 230] on link "[PERSON_NAME] & [PERSON_NAME] (Maple)" at bounding box center [297, 240] width 238 height 20
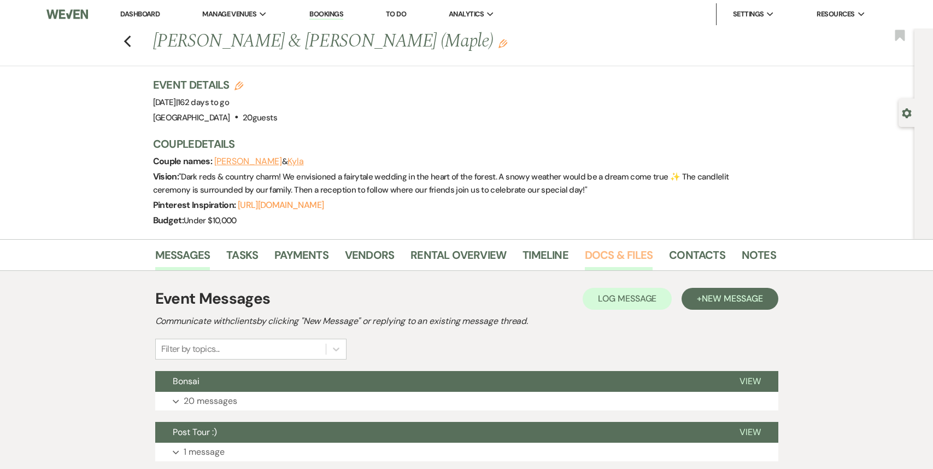
click at [606, 261] on link "Docs & Files" at bounding box center [619, 258] width 68 height 24
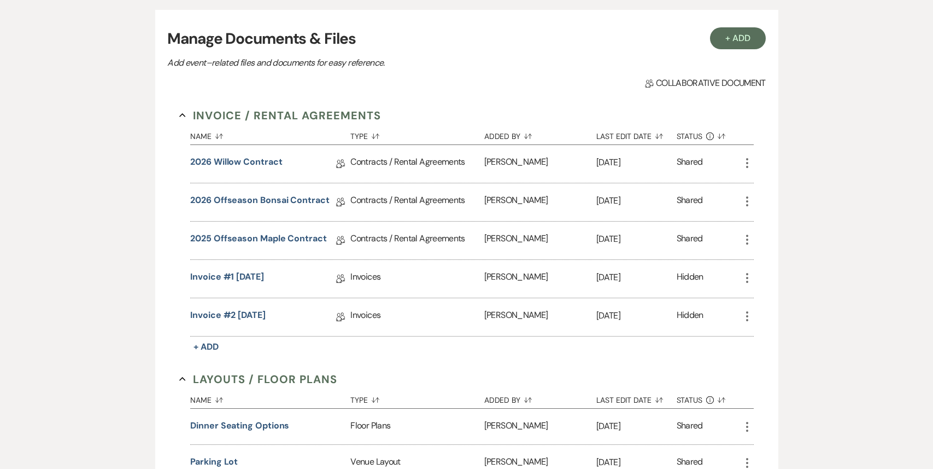
scroll to position [276, 0]
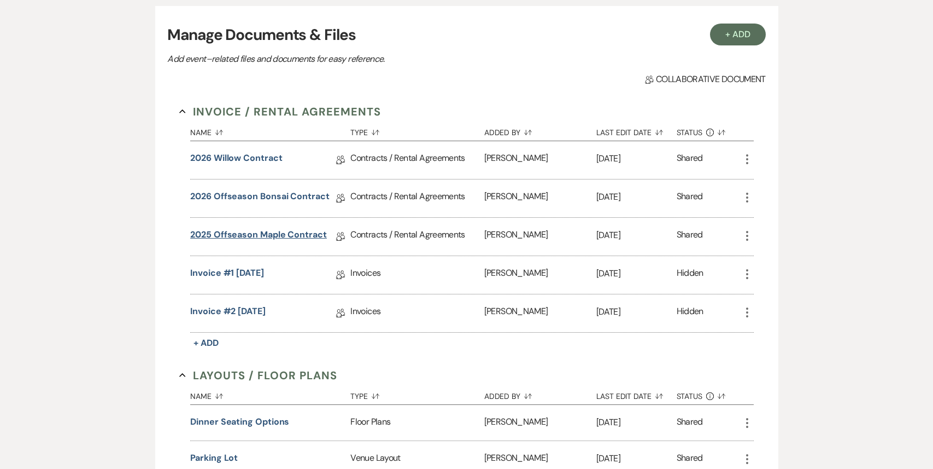
click at [256, 238] on link "2025 Offseason Maple Contract" at bounding box center [258, 236] width 137 height 17
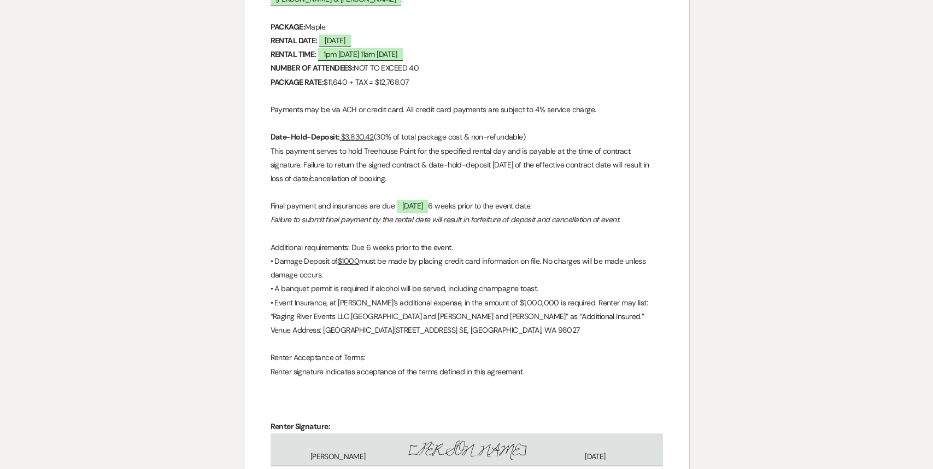
scroll to position [3212, 0]
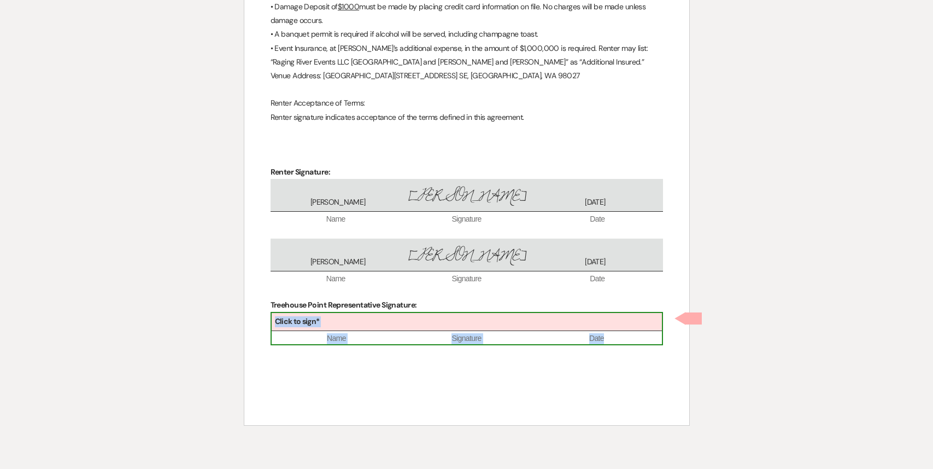
click at [329, 325] on div "Click to sign*" at bounding box center [467, 322] width 390 height 18
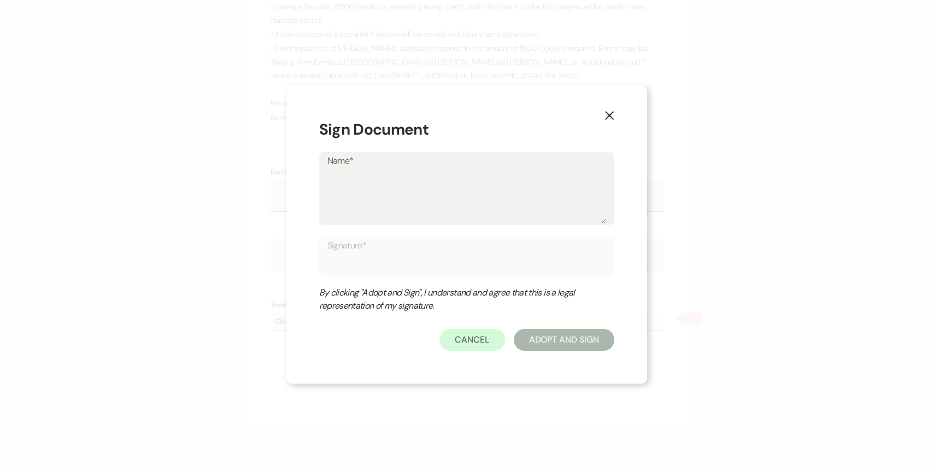
type textarea "P"
type input "P"
type textarea "Pa"
type input "Pa"
type textarea "Pat"
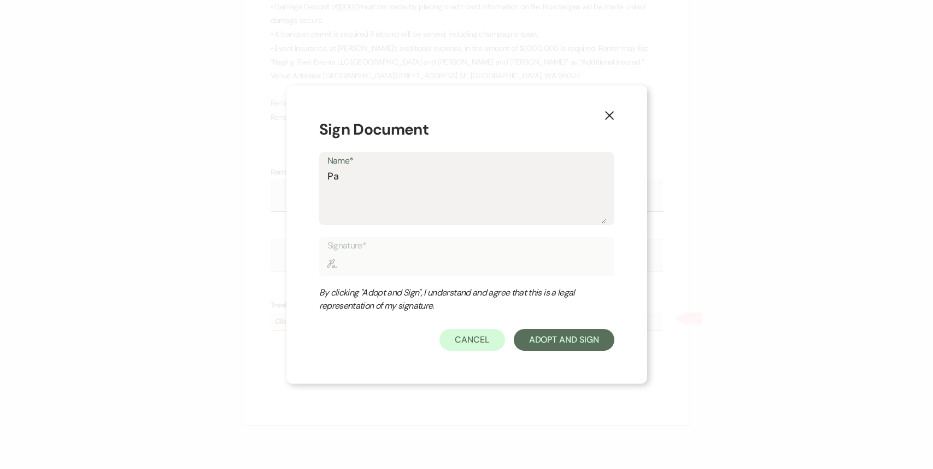
type input "Pat"
type textarea "Patr"
type input "Patr"
type textarea "Patri"
type input "Patri"
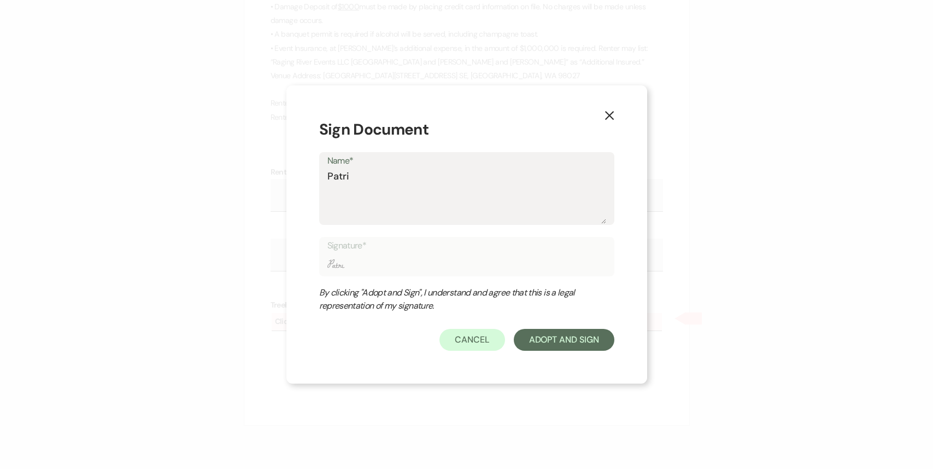
type textarea "Patric"
type input "Patric"
type textarea "[PERSON_NAME]"
type input "[PERSON_NAME]"
type textarea "[PERSON_NAME]"
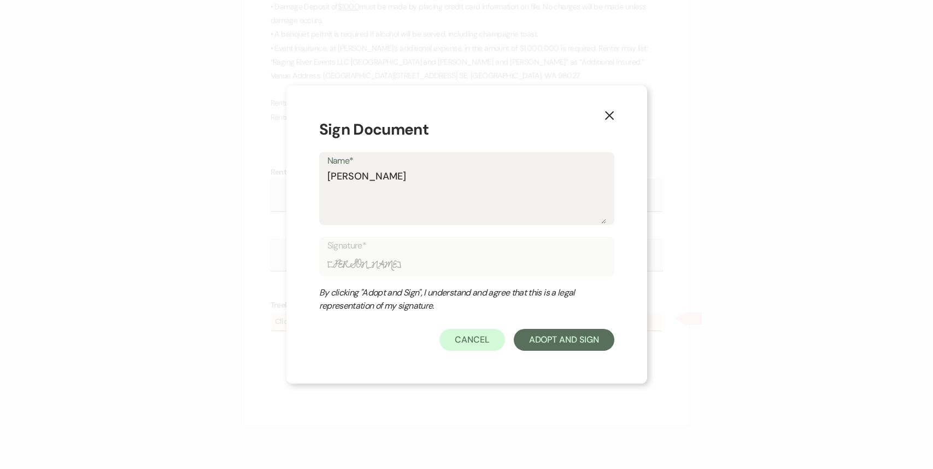
type input "[PERSON_NAME]"
type textarea "[PERSON_NAME]"
type input "[PERSON_NAME]"
type textarea "[PERSON_NAME]"
type input "[PERSON_NAME]"
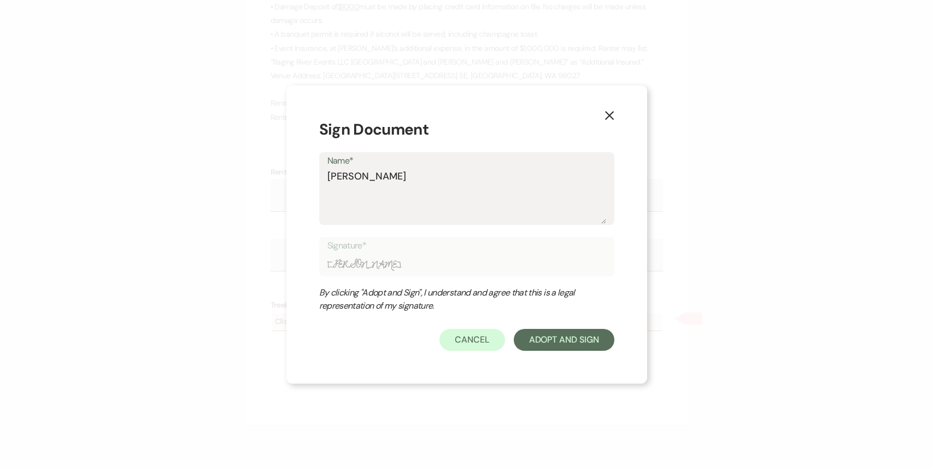
type textarea "[PERSON_NAME]"
type input "[PERSON_NAME]"
type textarea "[PERSON_NAME]"
type input "[PERSON_NAME]"
type textarea "[PERSON_NAME]"
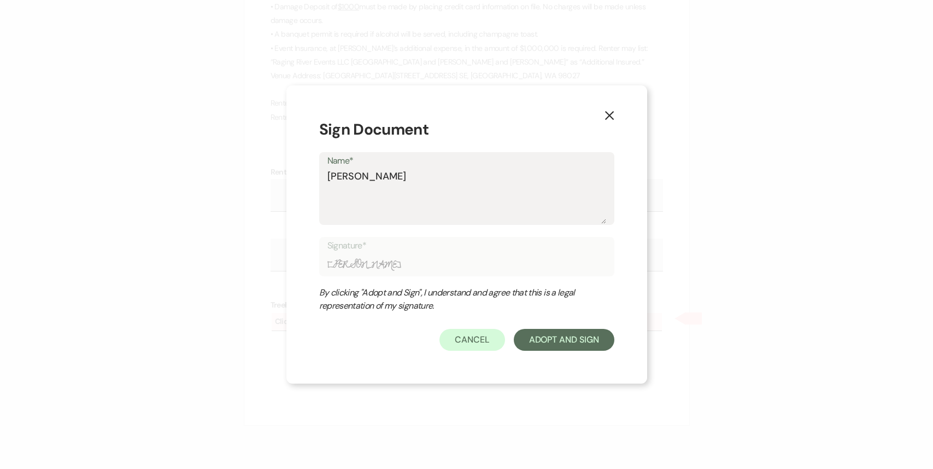
type input "[PERSON_NAME]"
type textarea "[PERSON_NAME]"
type input "[PERSON_NAME]"
type textarea "Patricia Boydf"
type input "Patricia Boydf"
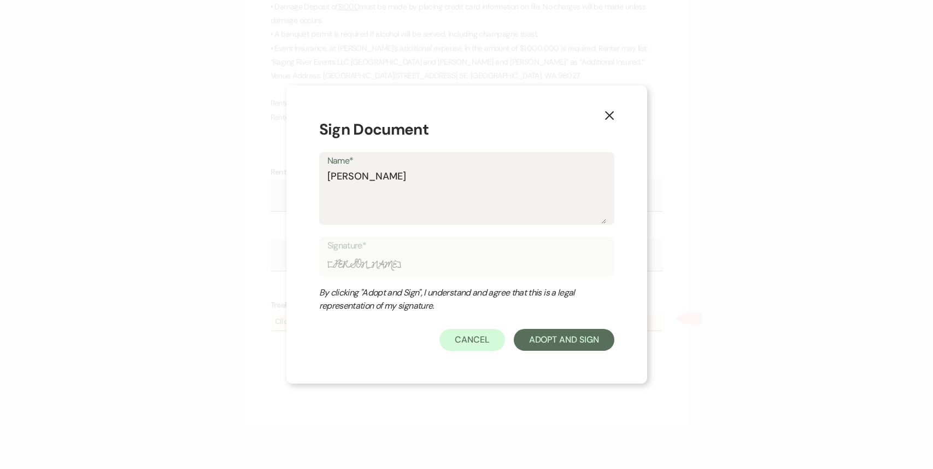
type textarea "[PERSON_NAME]"
type input "[PERSON_NAME]"
type textarea "[PERSON_NAME]"
click at [550, 340] on button "Adopt And Sign" at bounding box center [564, 340] width 101 height 22
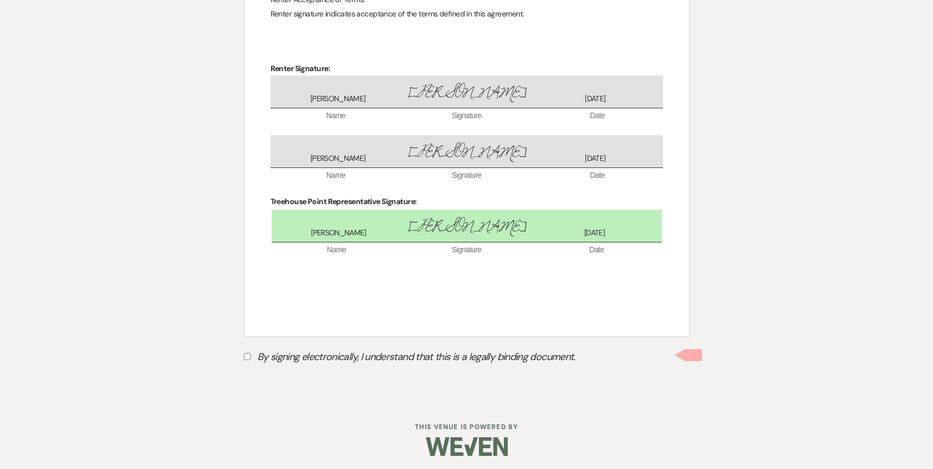
scroll to position [3319, 0]
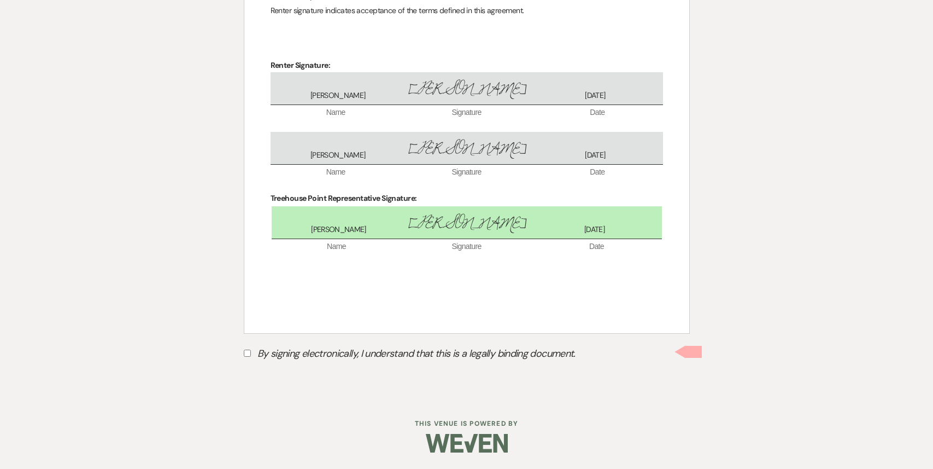
click at [246, 352] on input "By signing electronically, I understand that this is a legally binding document." at bounding box center [247, 352] width 7 height 7
checkbox input "true"
click at [278, 384] on button "Submit" at bounding box center [282, 380] width 77 height 20
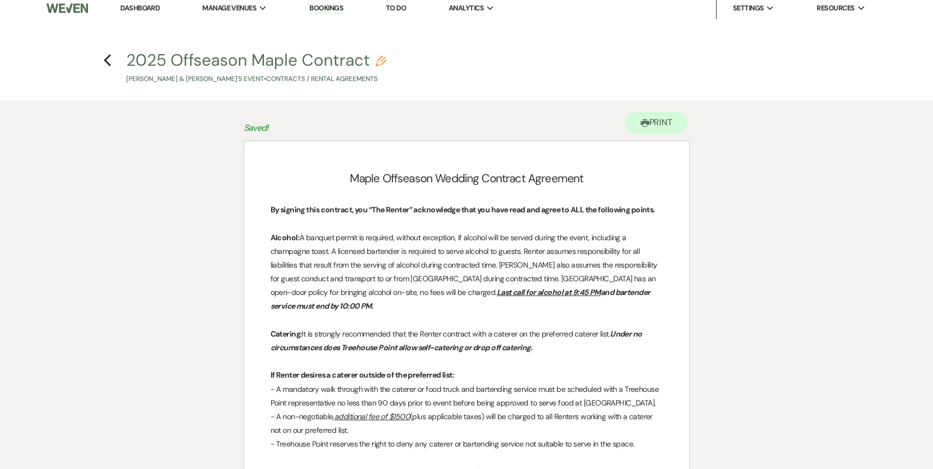
scroll to position [0, 0]
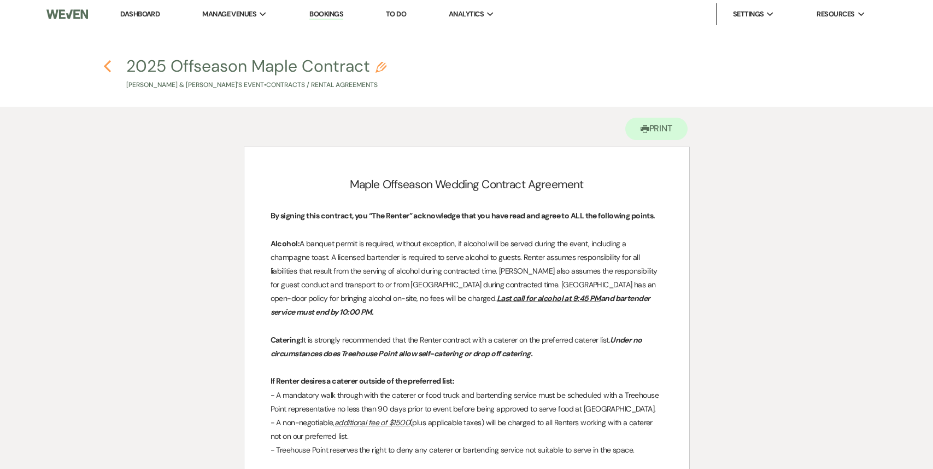
click at [106, 67] on use "button" at bounding box center [107, 66] width 7 height 12
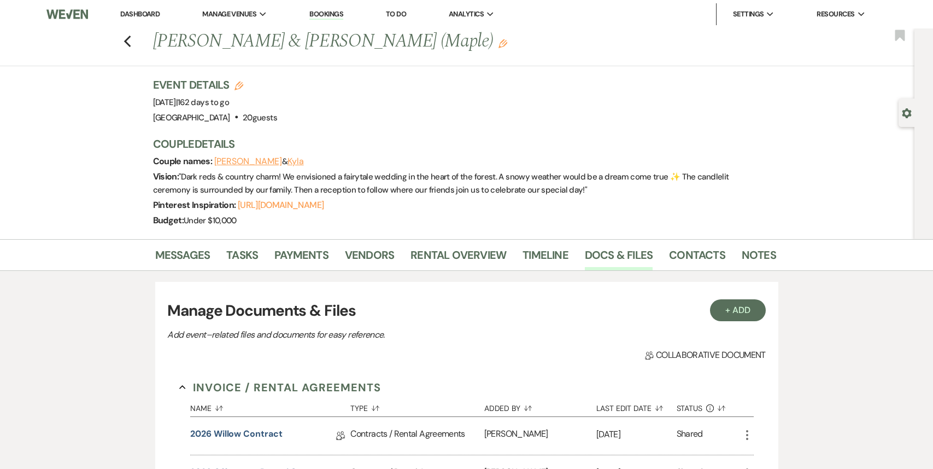
click at [240, 84] on icon "Edit" at bounding box center [239, 85] width 9 height 9
select select "590"
select select "false"
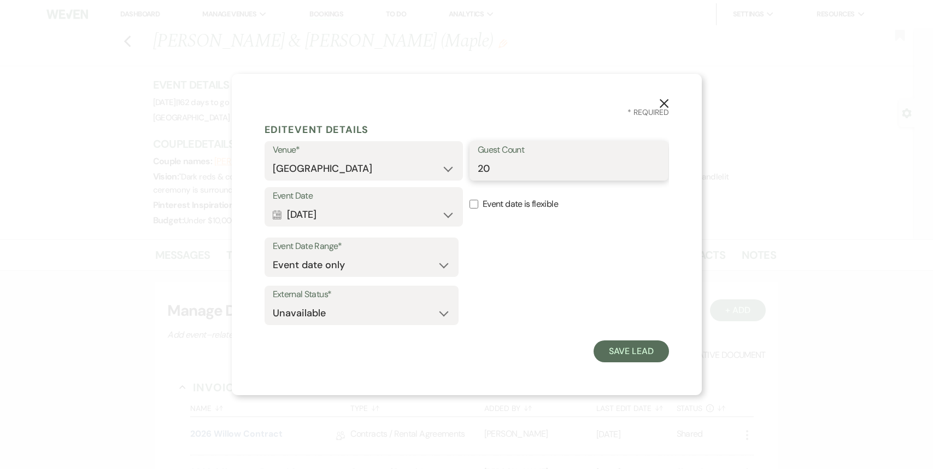
click at [480, 168] on input "20" at bounding box center [569, 168] width 183 height 21
type input "40"
click at [638, 350] on button "Save Lead" at bounding box center [631, 351] width 75 height 22
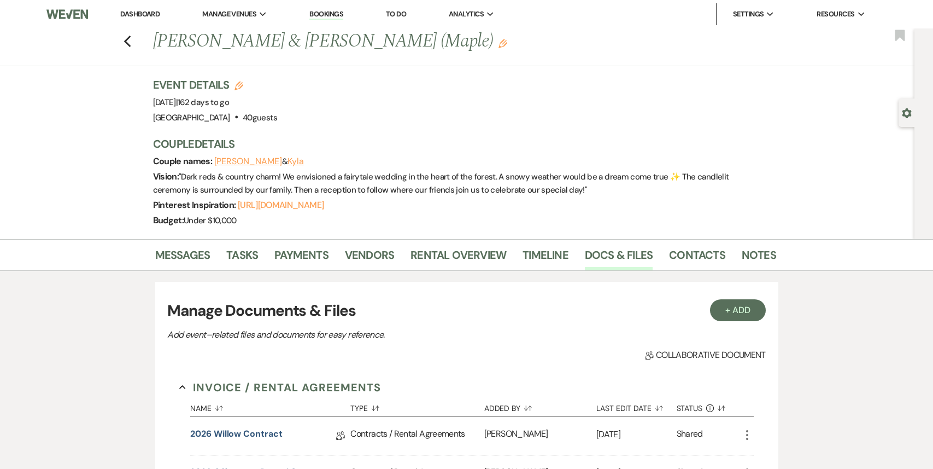
click at [139, 16] on link "Dashboard" at bounding box center [139, 13] width 39 height 9
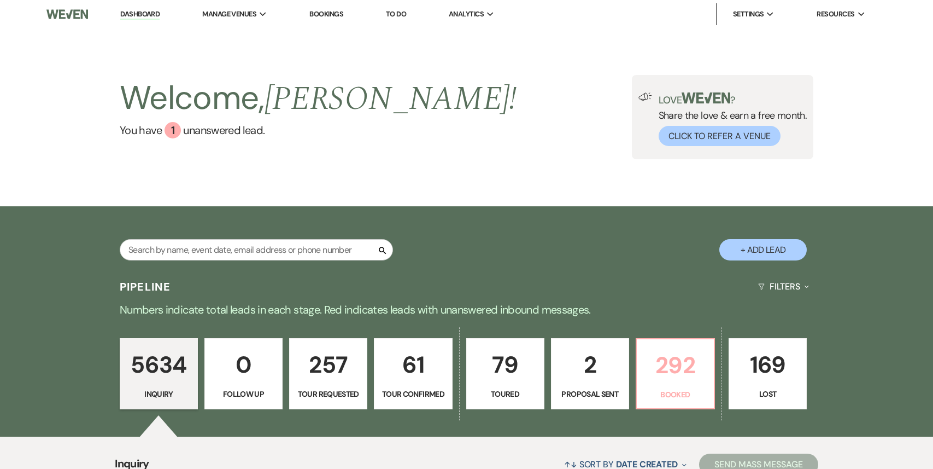
click at [676, 359] on p "292" at bounding box center [676, 365] width 64 height 37
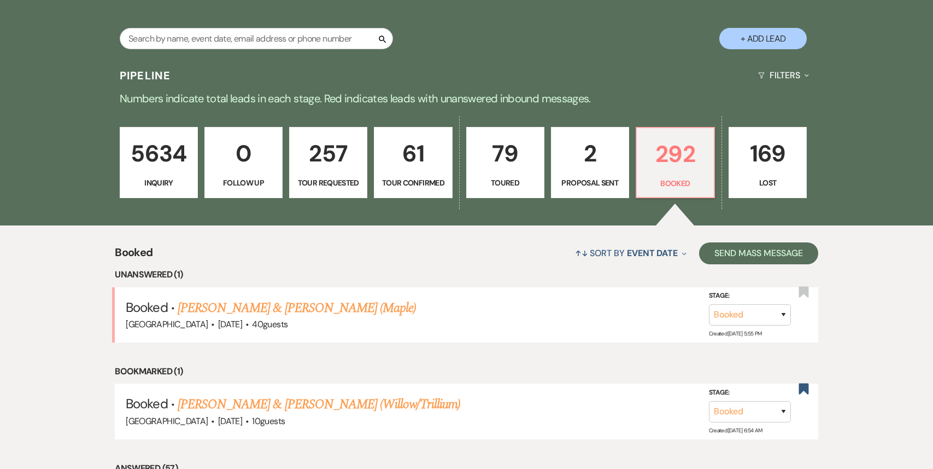
scroll to position [224, 0]
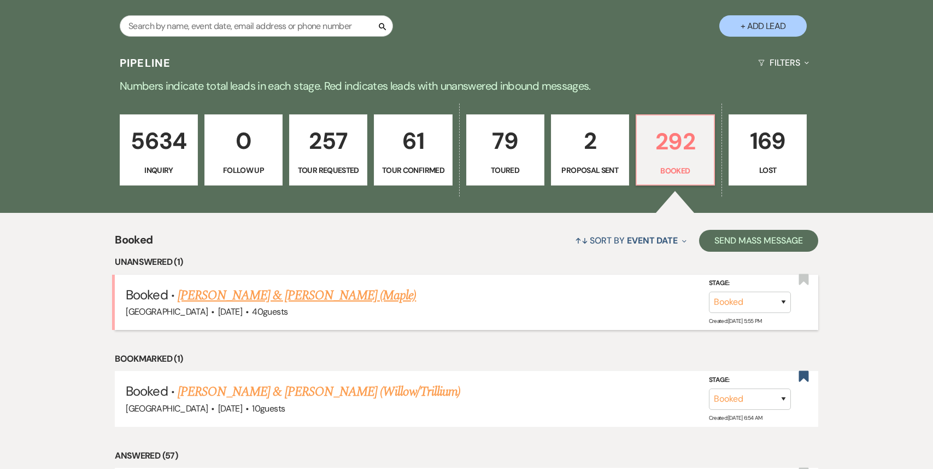
click at [328, 294] on link "[PERSON_NAME] & [PERSON_NAME] (Maple)" at bounding box center [297, 295] width 238 height 20
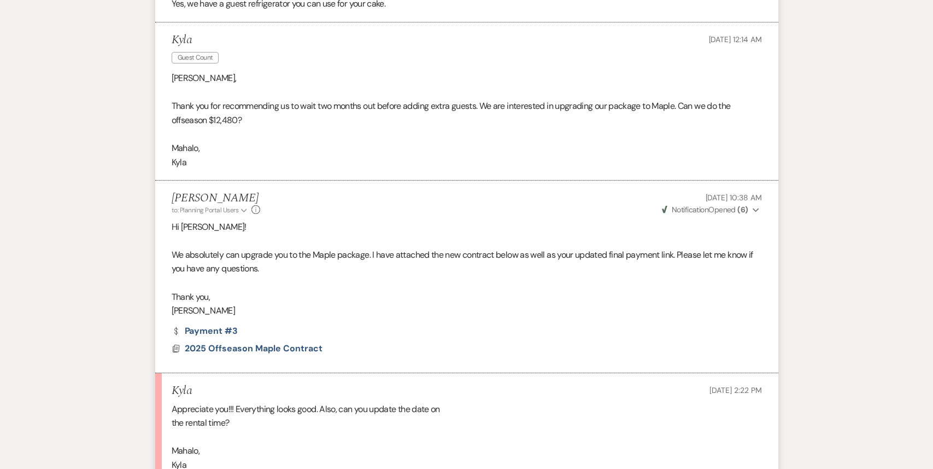
scroll to position [2437, 0]
click at [300, 343] on span "2025 Offseason Maple Contract" at bounding box center [254, 348] width 138 height 11
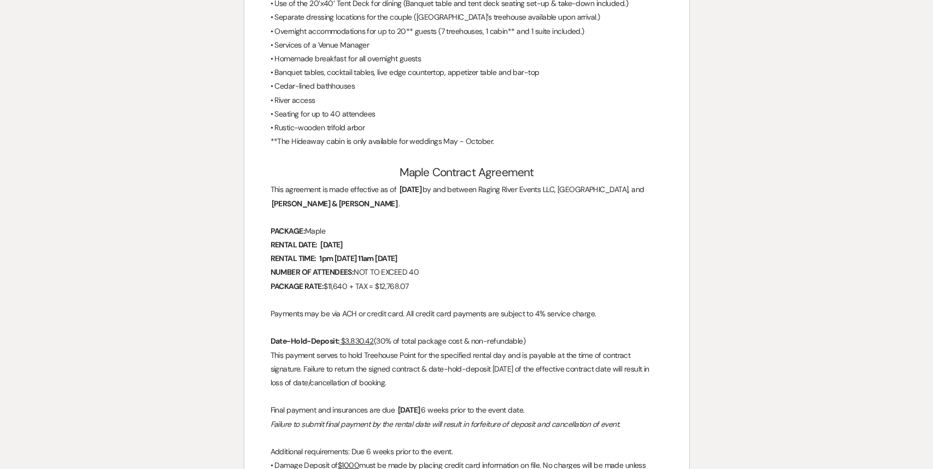
scroll to position [2699, 0]
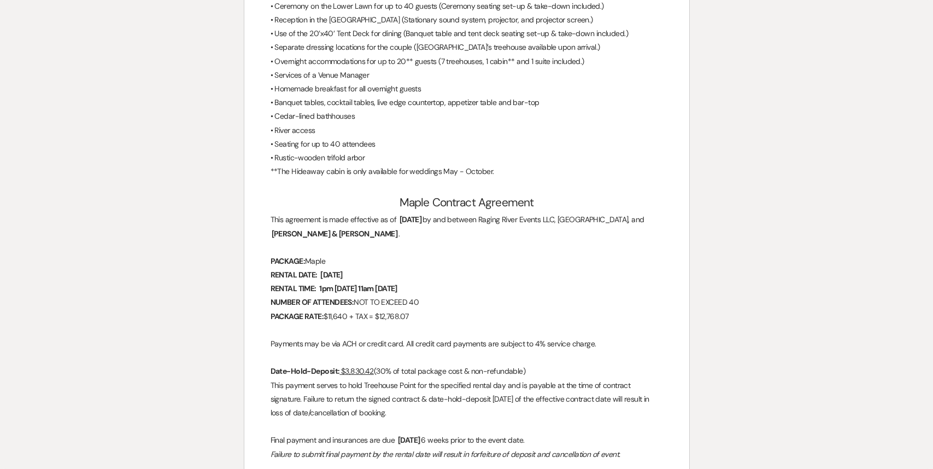
click at [399, 287] on span "1pm 02/01/25 - 11am 02/02/25" at bounding box center [358, 288] width 80 height 13
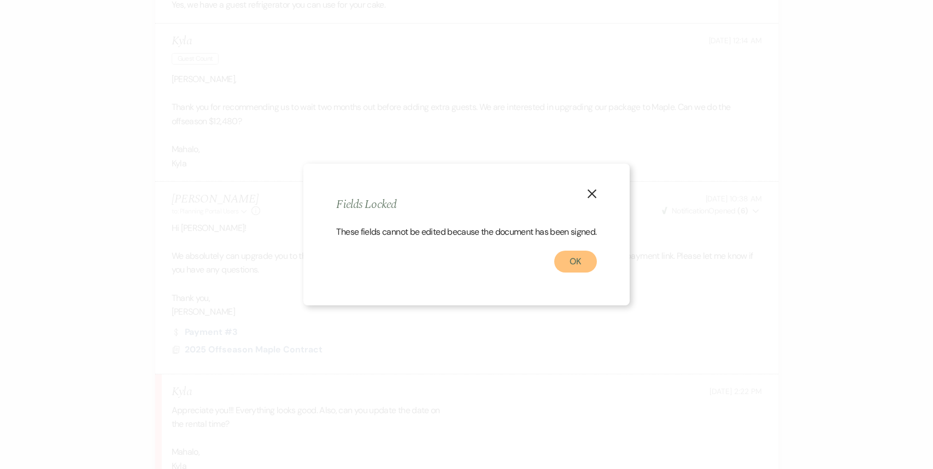
click at [591, 270] on button "OK" at bounding box center [576, 261] width 43 height 22
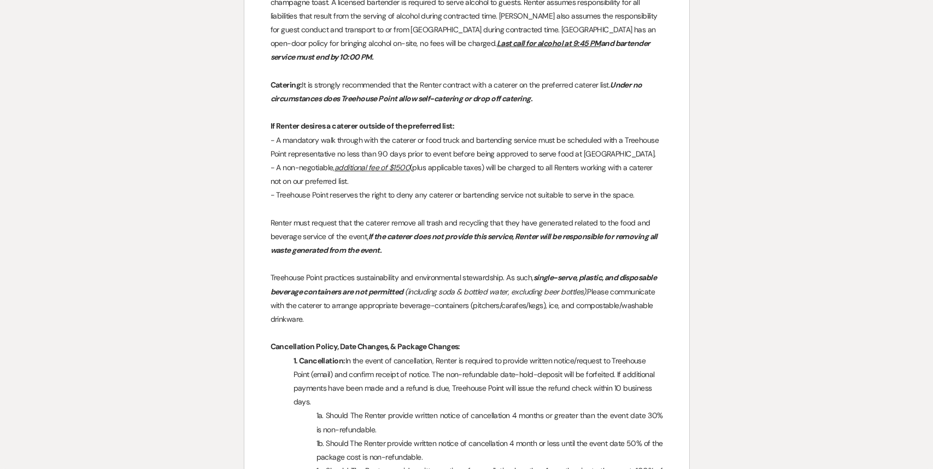
scroll to position [0, 0]
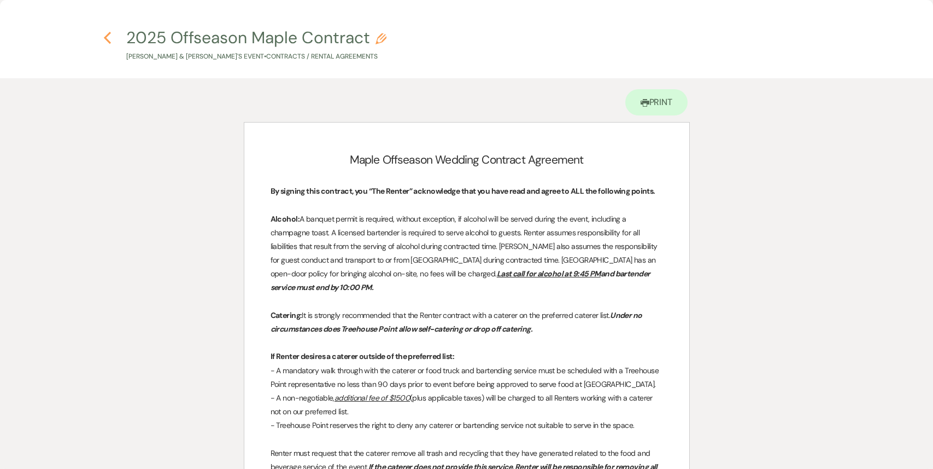
click at [106, 37] on use "button" at bounding box center [107, 38] width 7 height 12
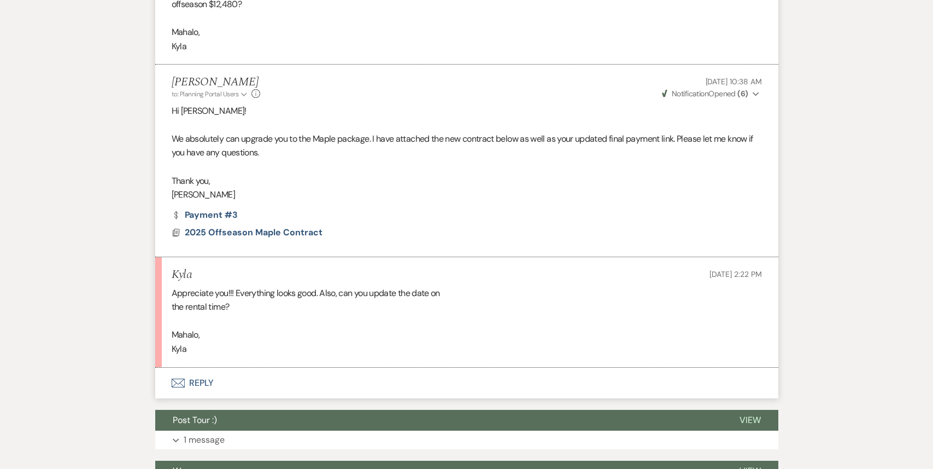
scroll to position [2768, 0]
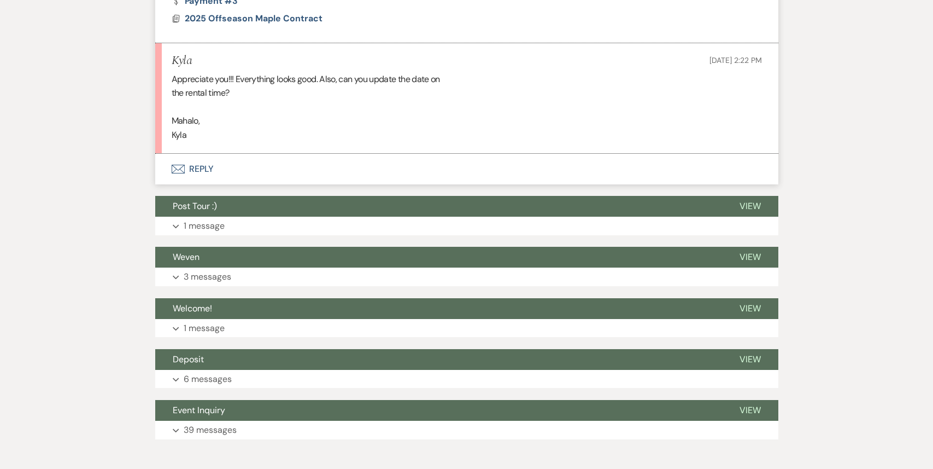
click at [205, 154] on button "Envelope Reply" at bounding box center [466, 169] width 623 height 31
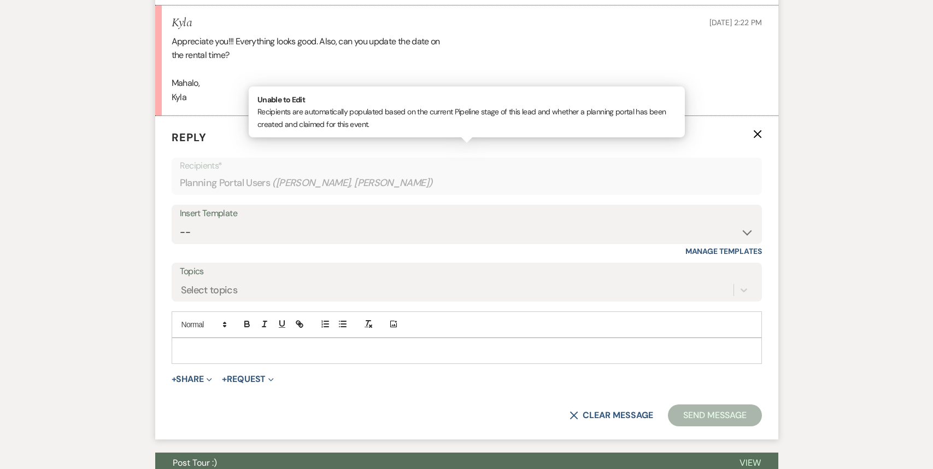
scroll to position [2805, 0]
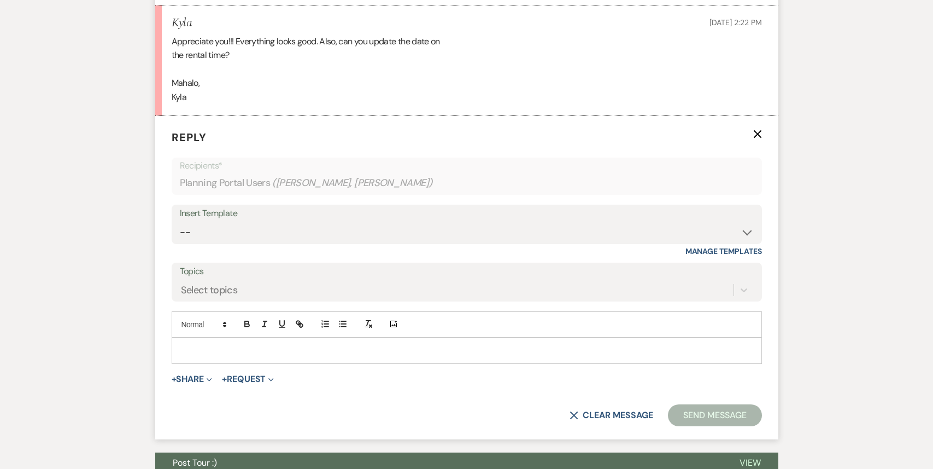
click at [223, 338] on div at bounding box center [467, 350] width 590 height 25
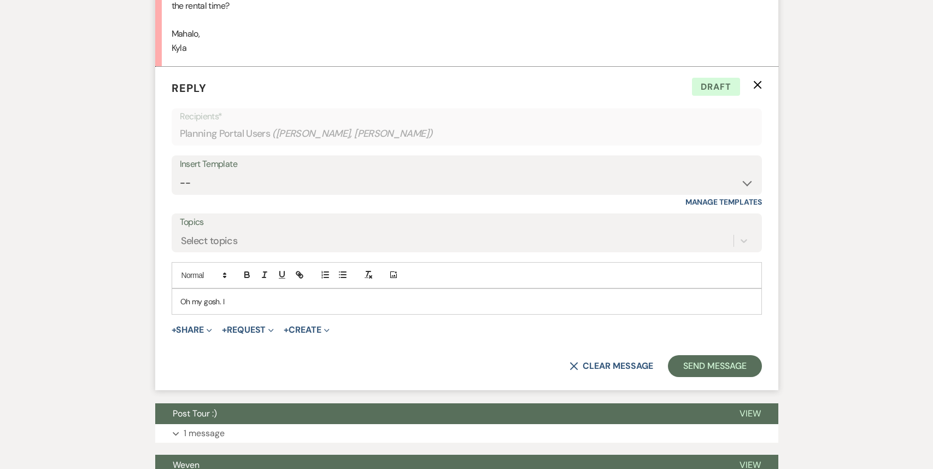
scroll to position [2856, 0]
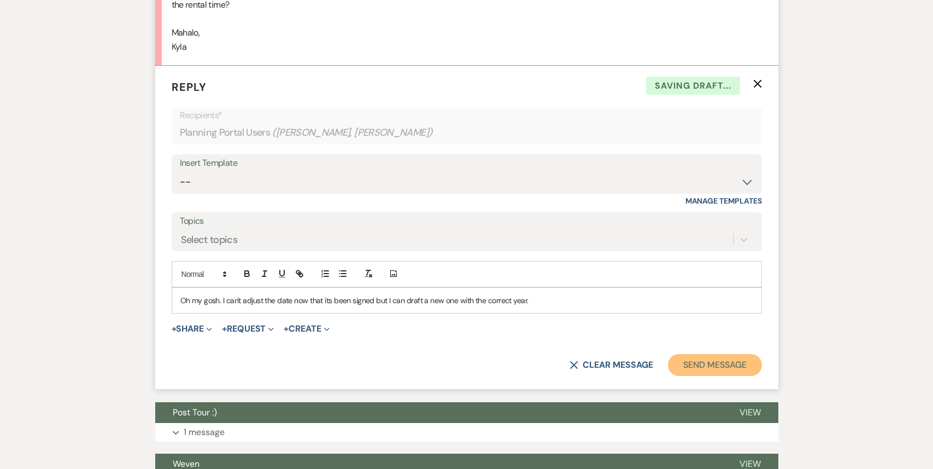
click at [734, 355] on button "Send Message" at bounding box center [715, 365] width 94 height 22
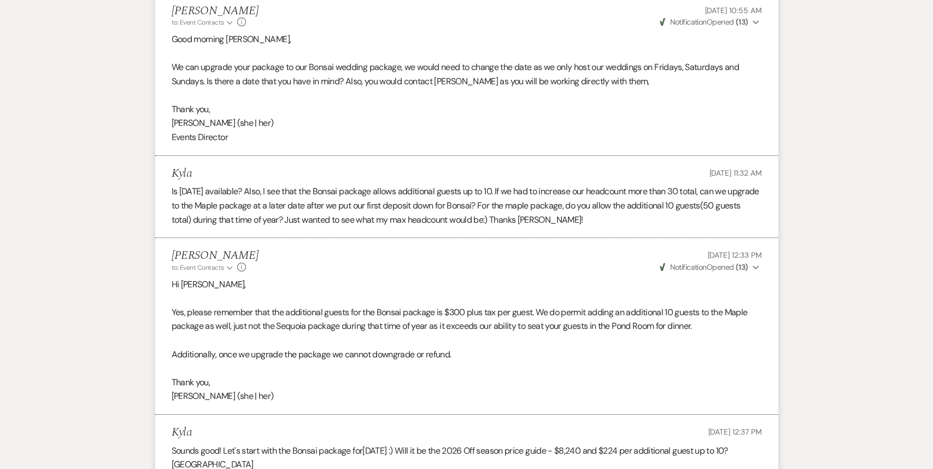
scroll to position [0, 0]
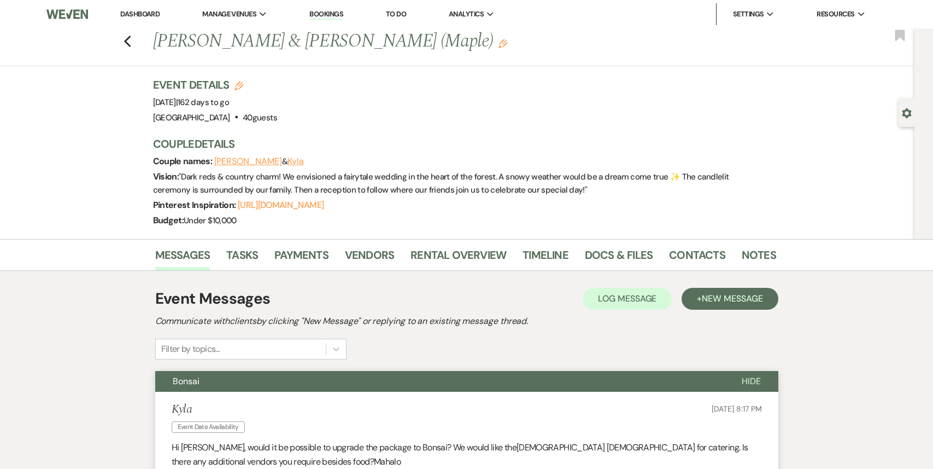
click at [130, 15] on link "Dashboard" at bounding box center [139, 13] width 39 height 9
